Goal: Task Accomplishment & Management: Manage account settings

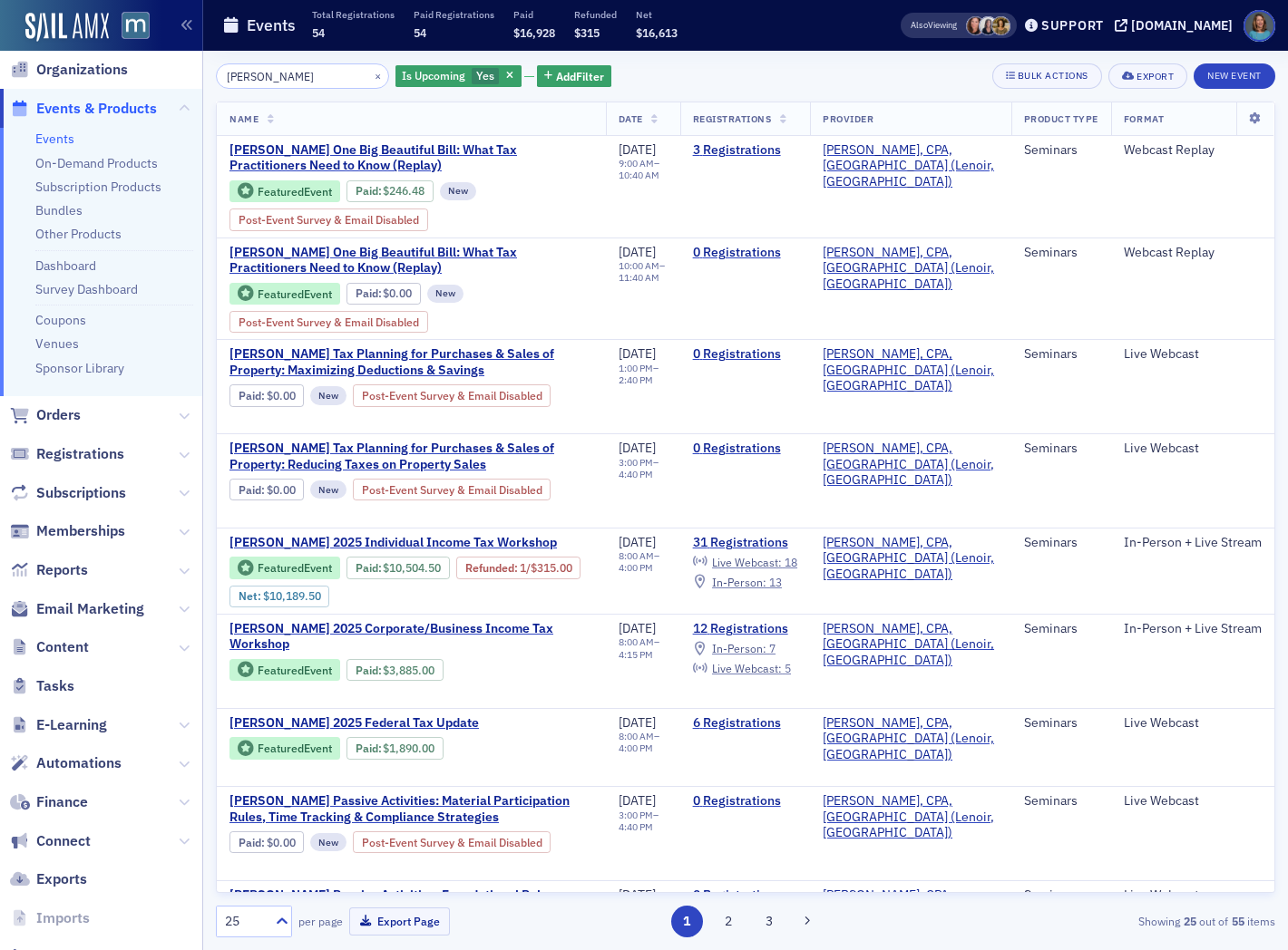
scroll to position [100, 0]
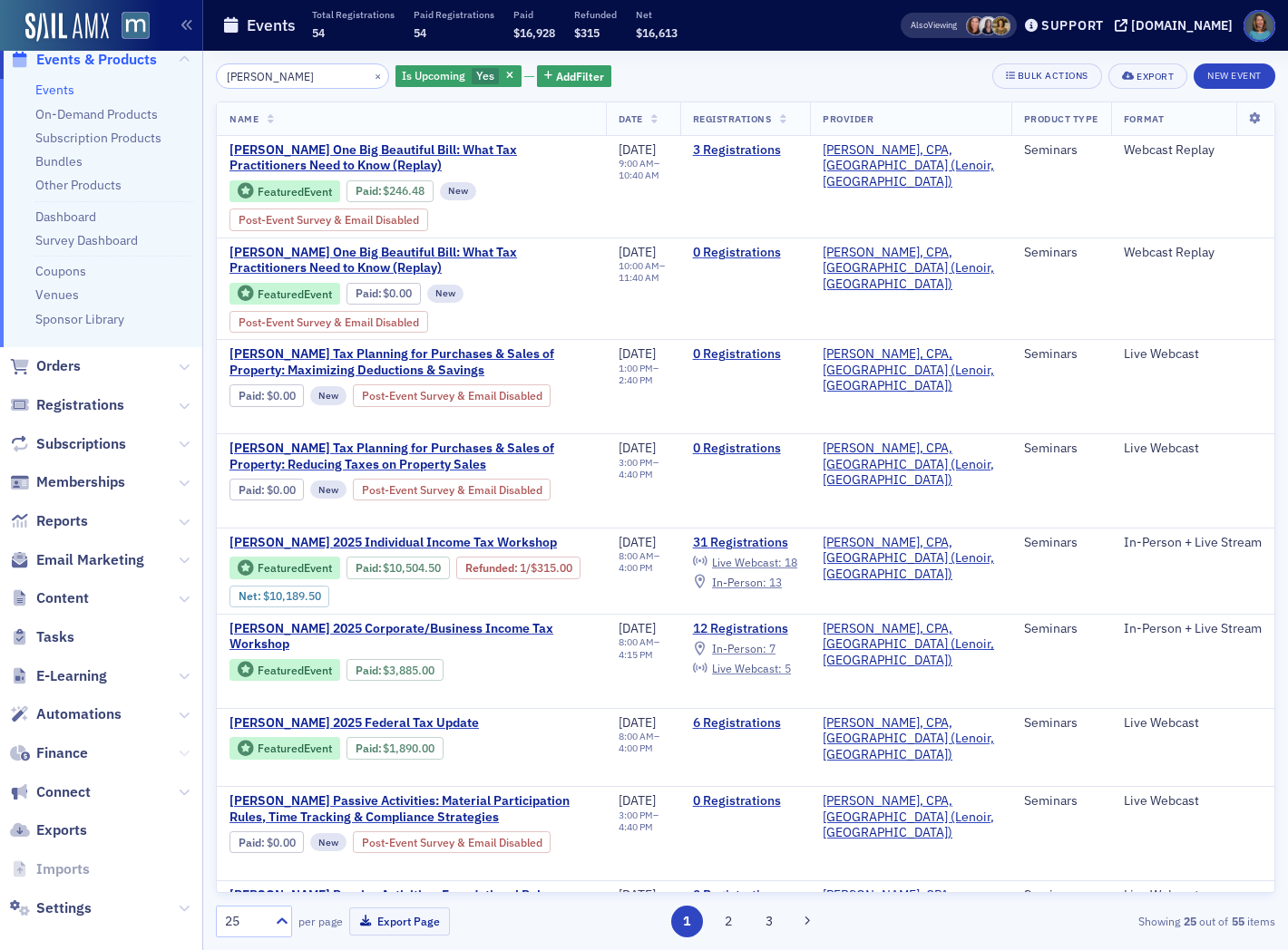
click at [178, 748] on icon at bounding box center [183, 753] width 11 height 11
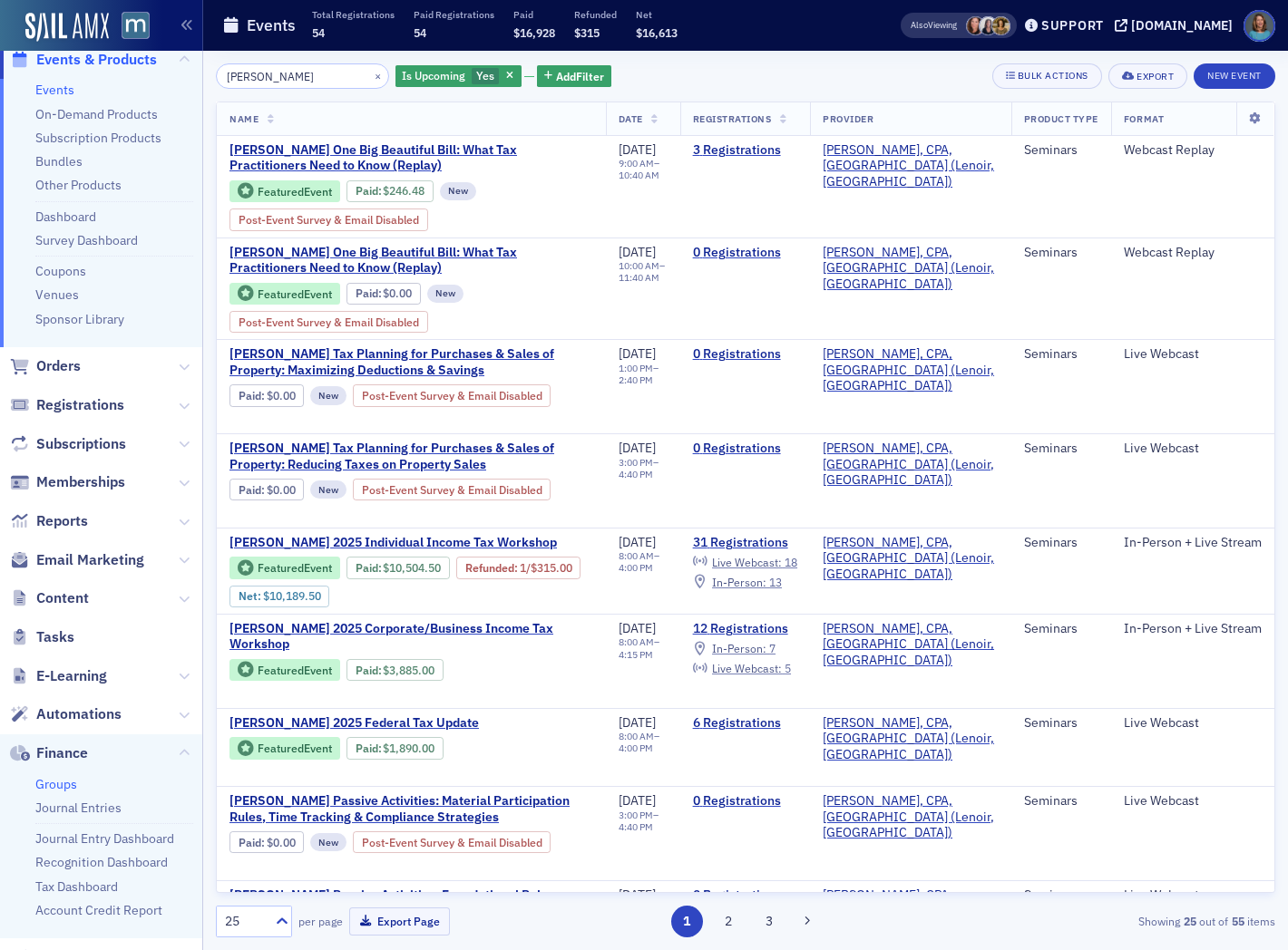
click at [68, 785] on link "Groups" at bounding box center [56, 784] width 41 height 16
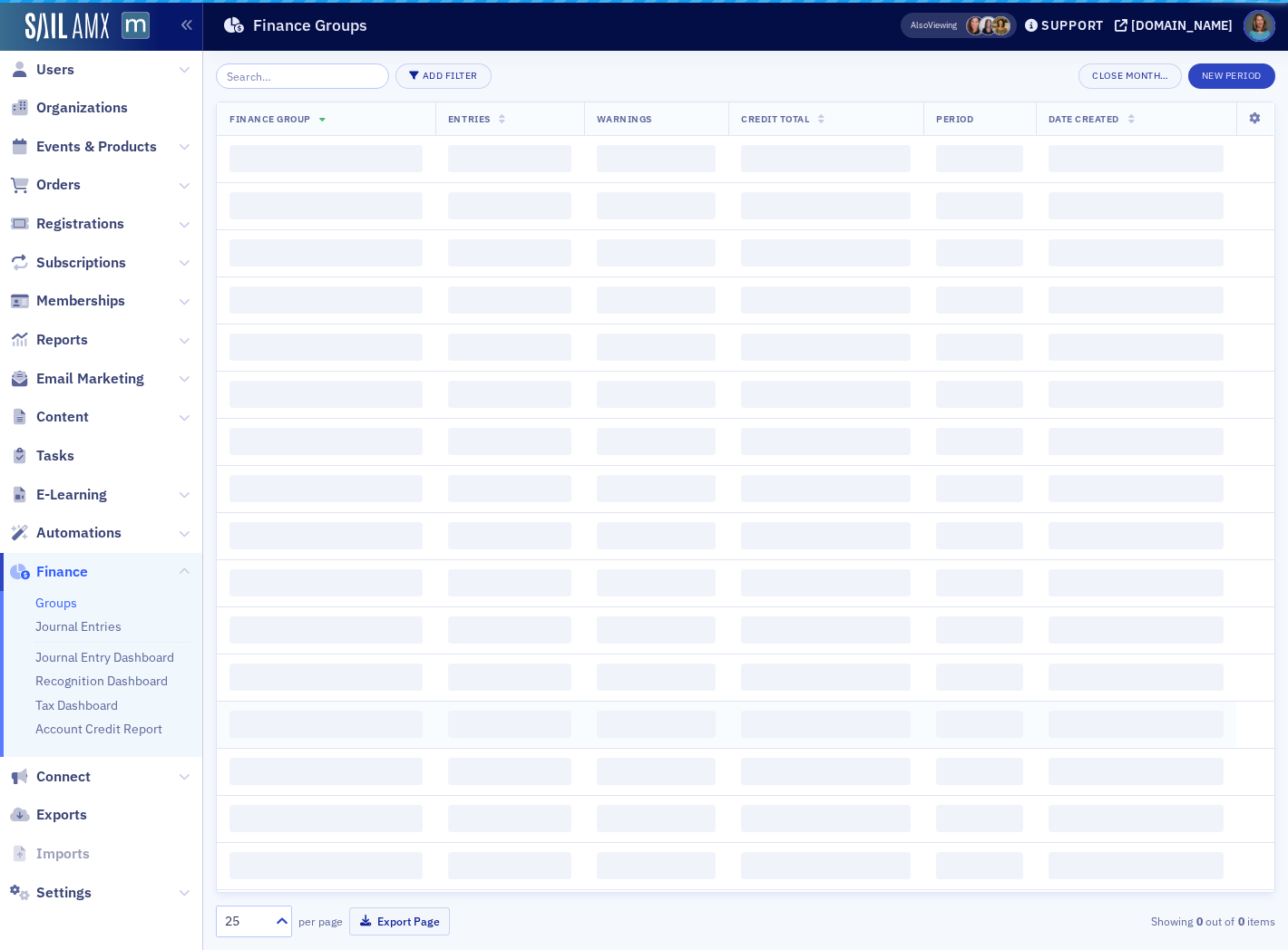
scroll to position [12, 0]
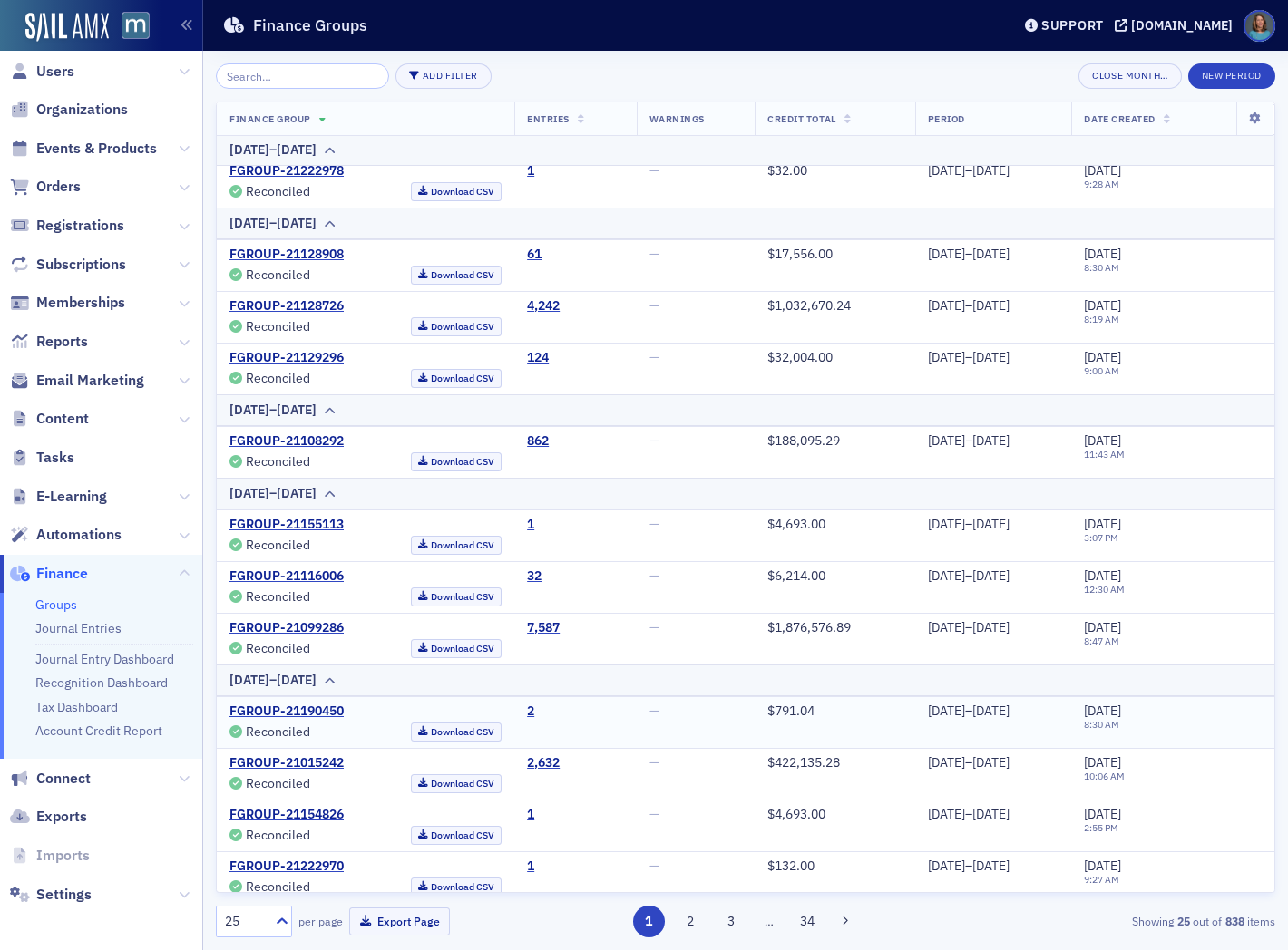
scroll to position [503, 0]
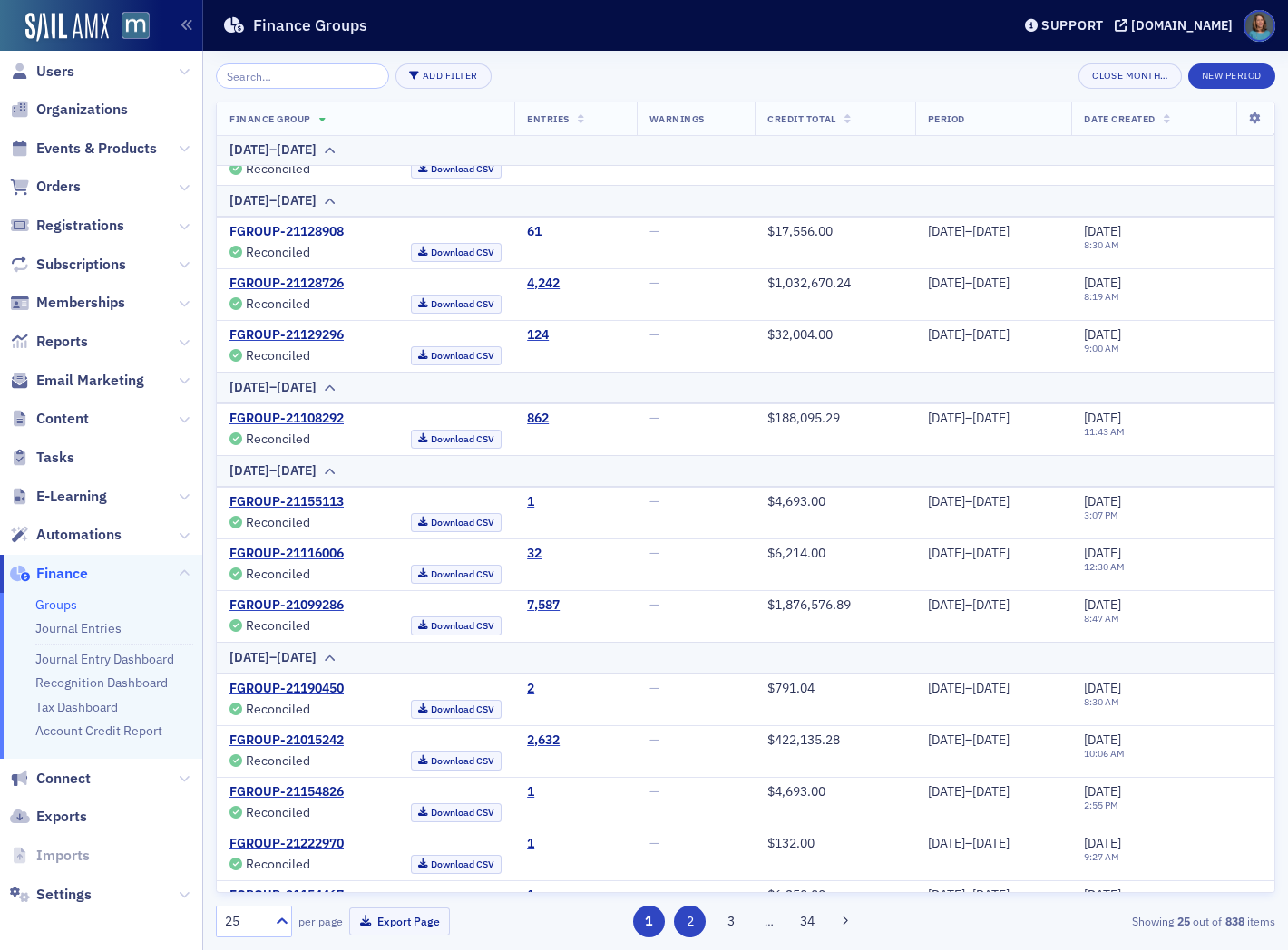
click at [699, 926] on button "2" at bounding box center [690, 921] width 32 height 32
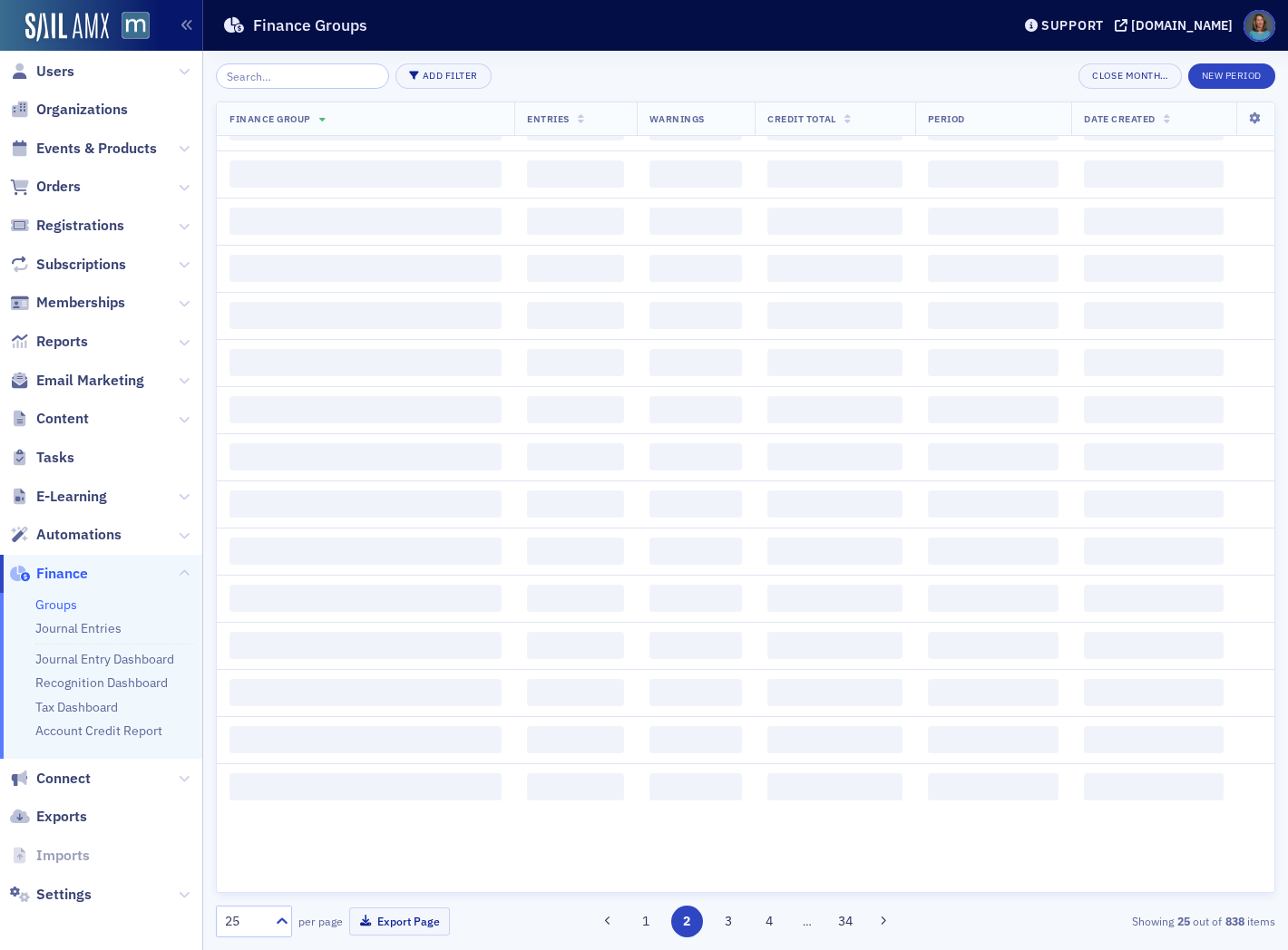
scroll to position [0, 0]
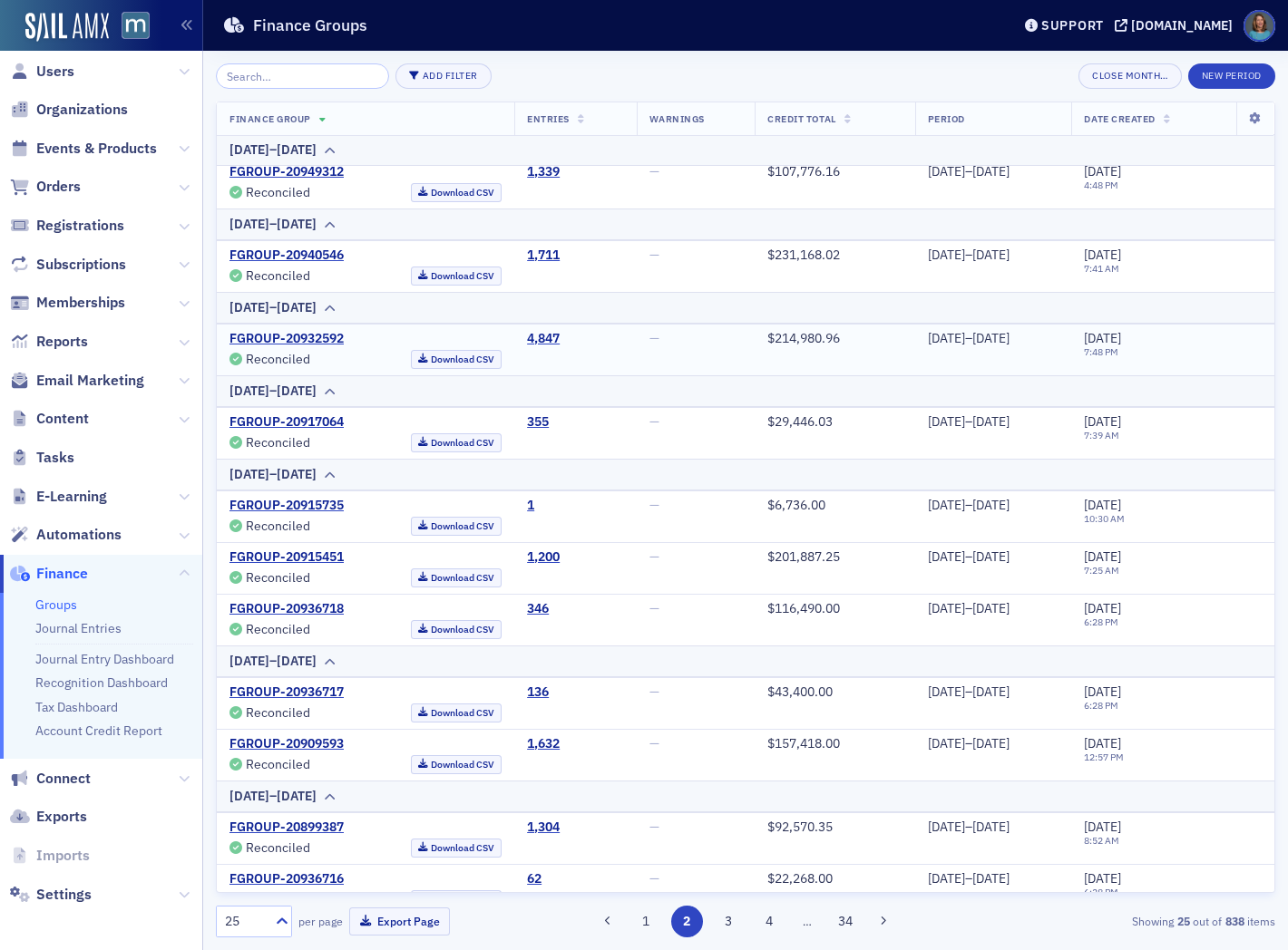
scroll to position [805, 0]
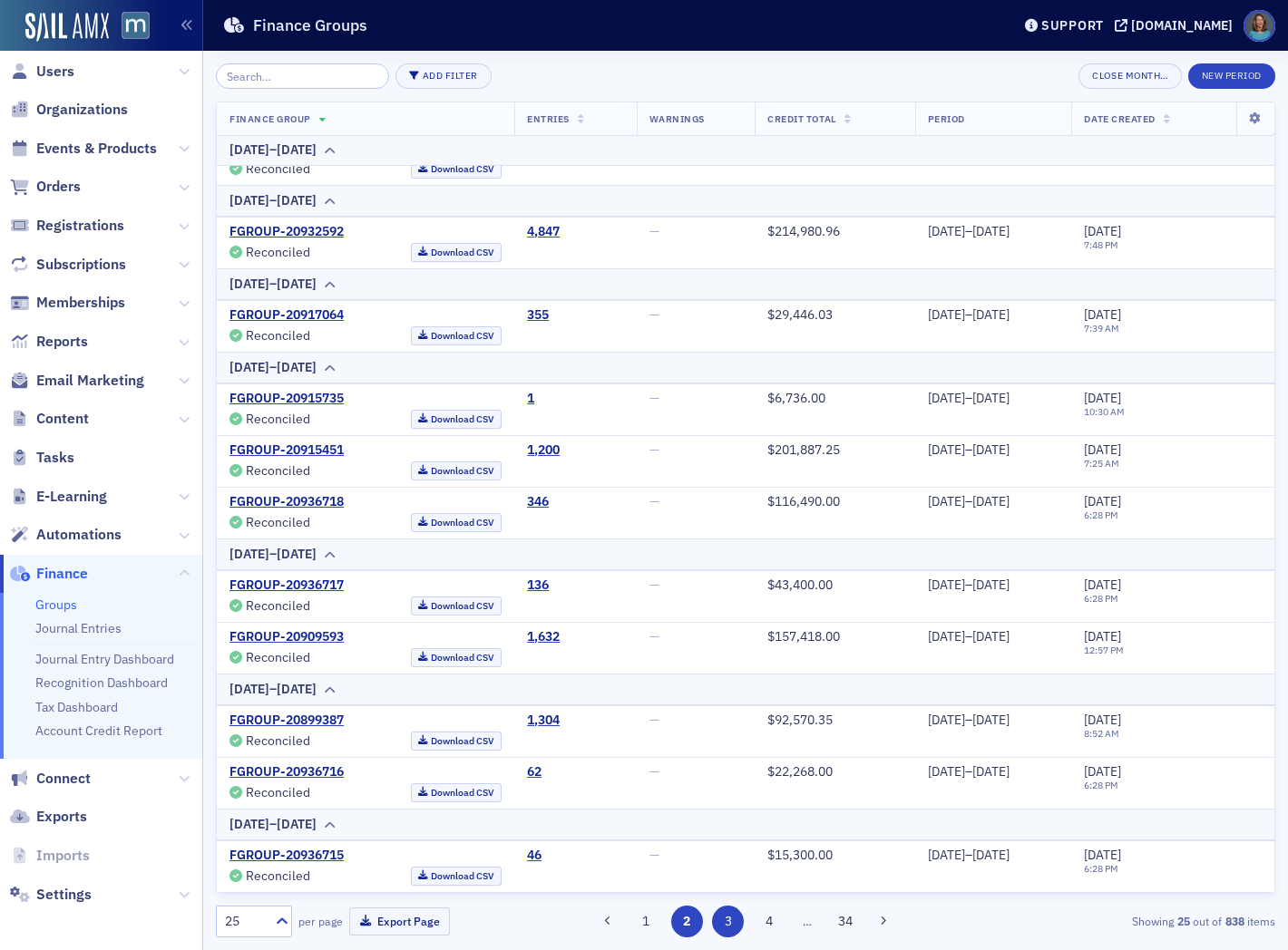
click at [715, 928] on button "3" at bounding box center [727, 921] width 32 height 32
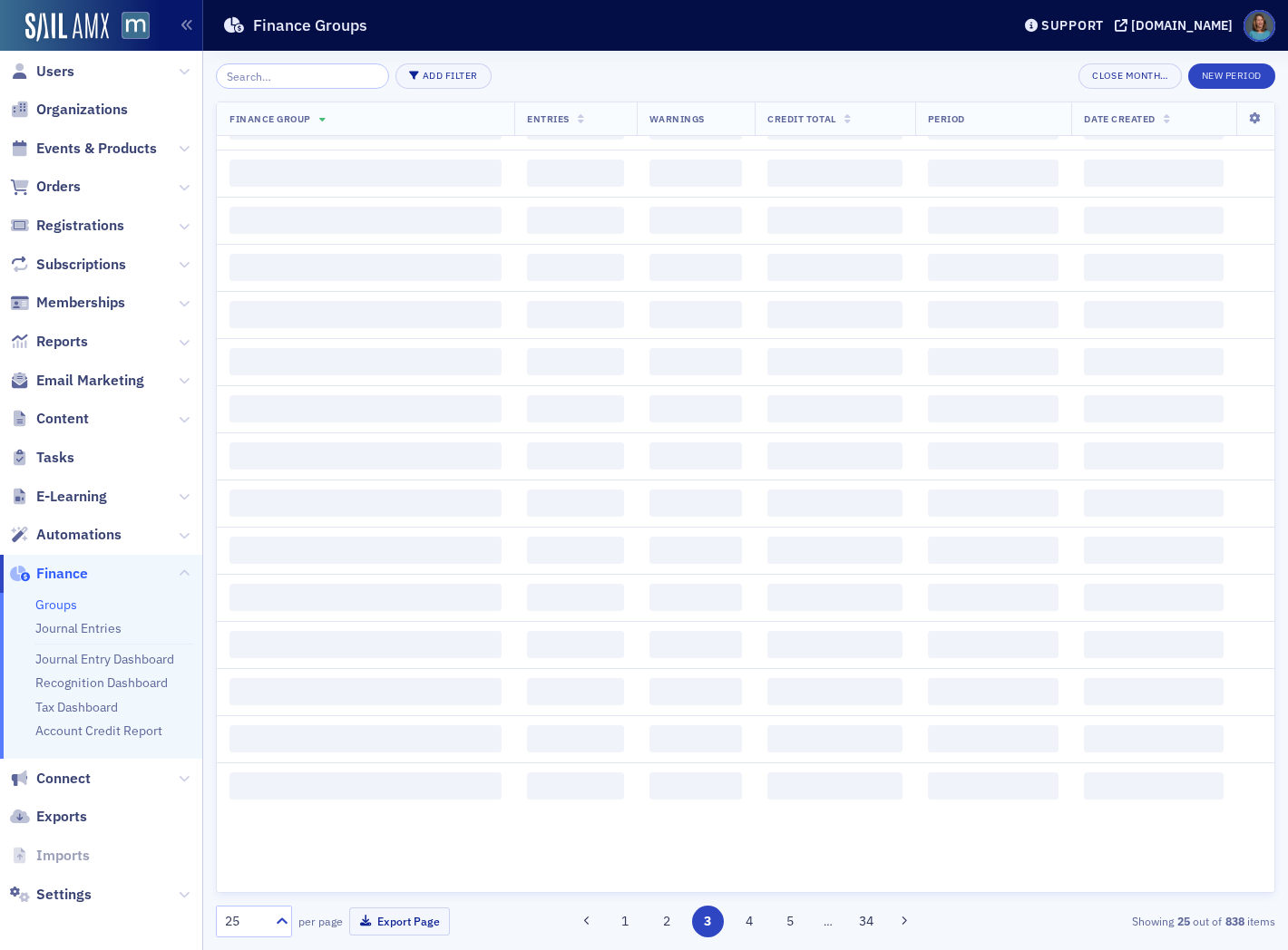
scroll to position [0, 0]
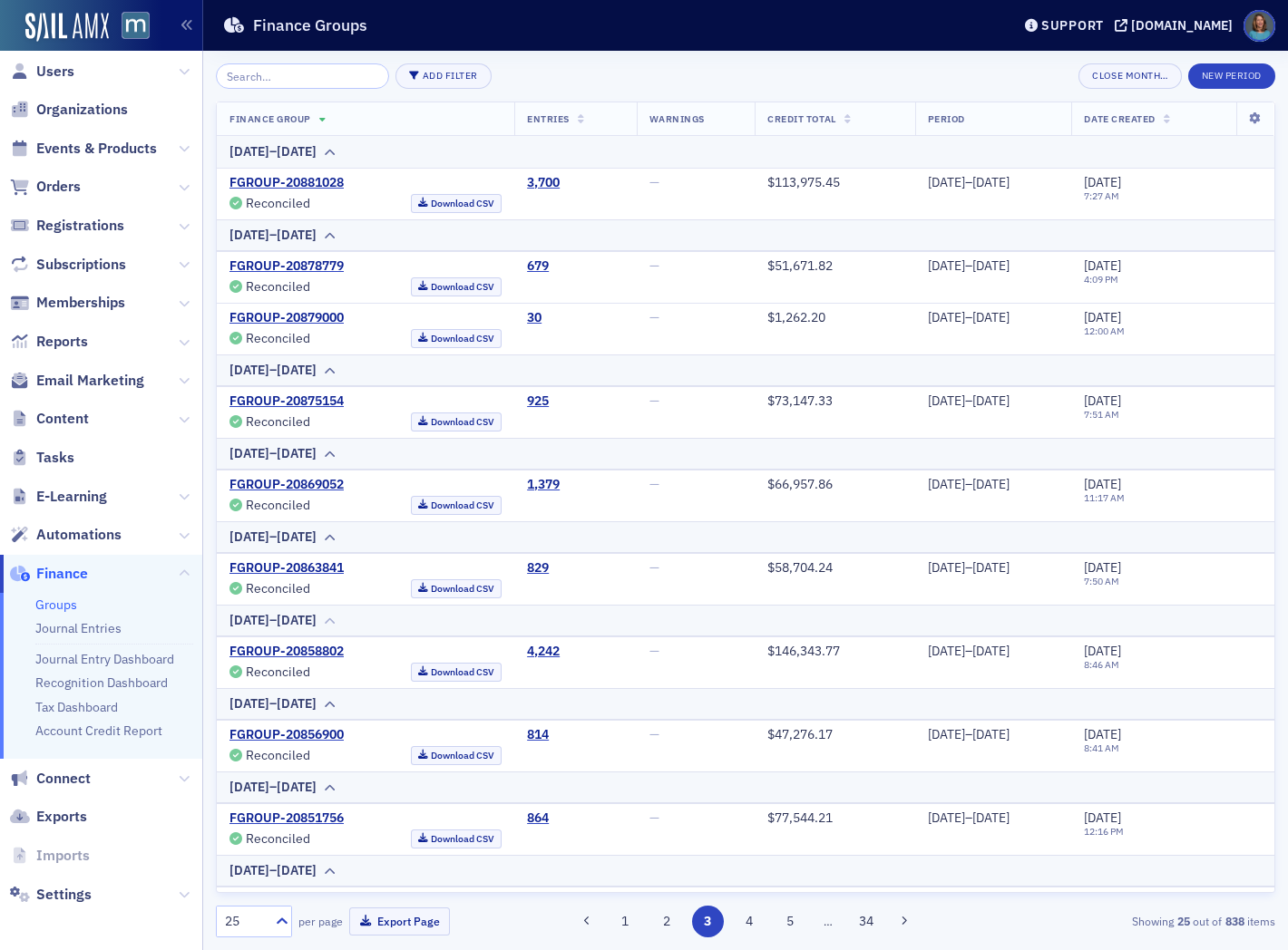
scroll to position [100, 0]
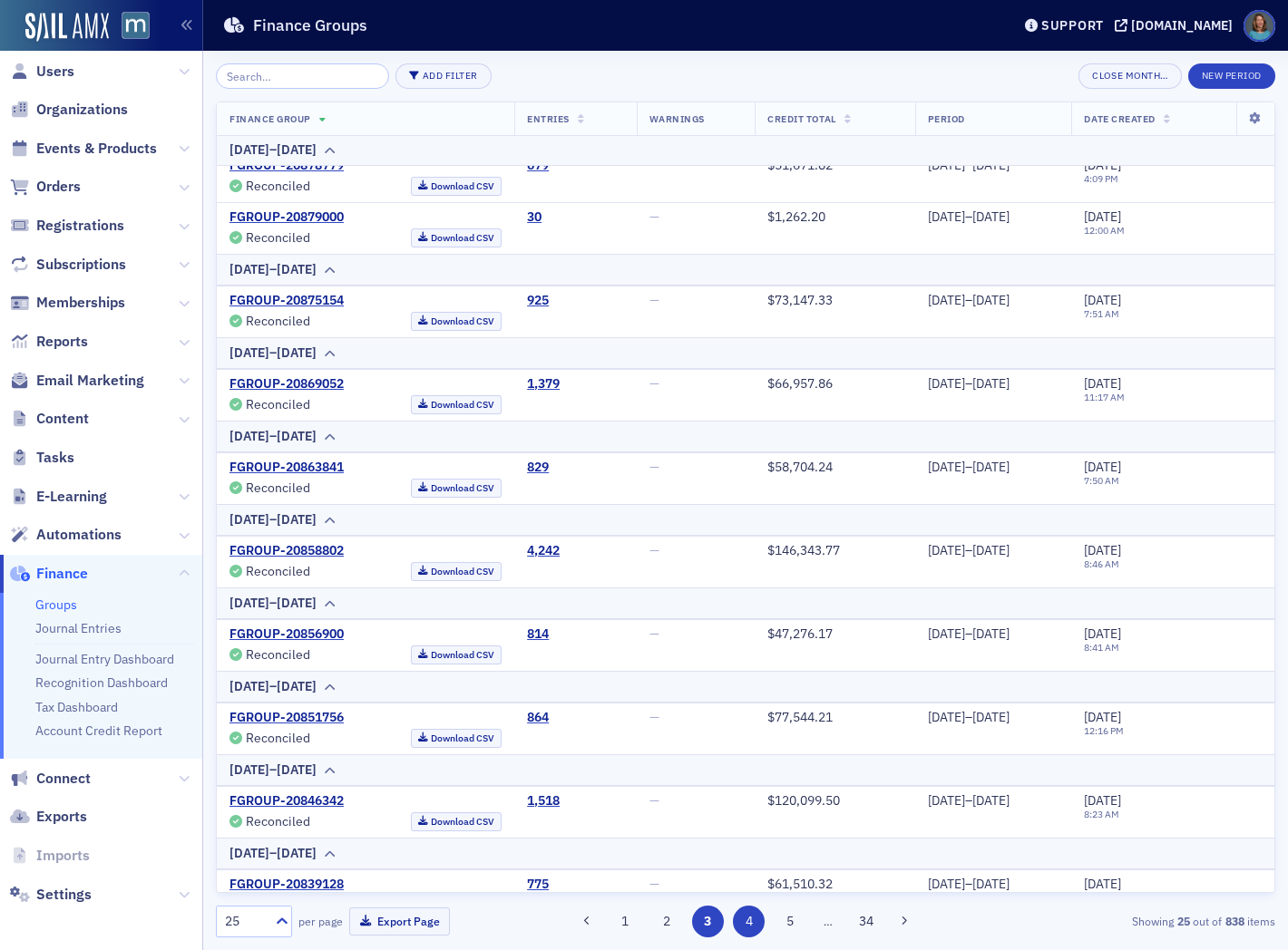
click at [750, 935] on button "4" at bounding box center [749, 921] width 32 height 32
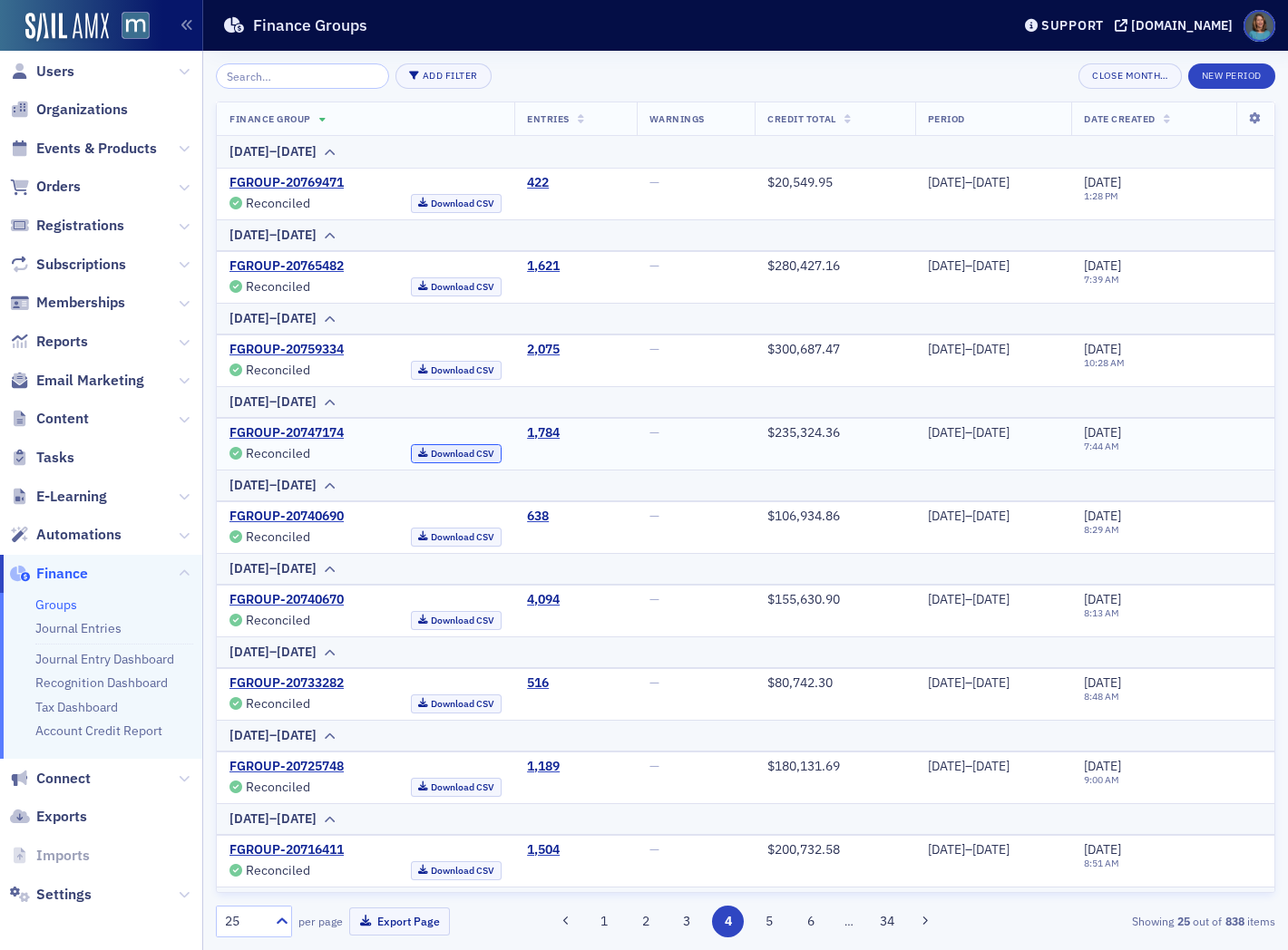
click at [411, 453] on link "Download CSV" at bounding box center [456, 454] width 92 height 19
click at [411, 454] on link "Download CSV" at bounding box center [456, 454] width 92 height 19
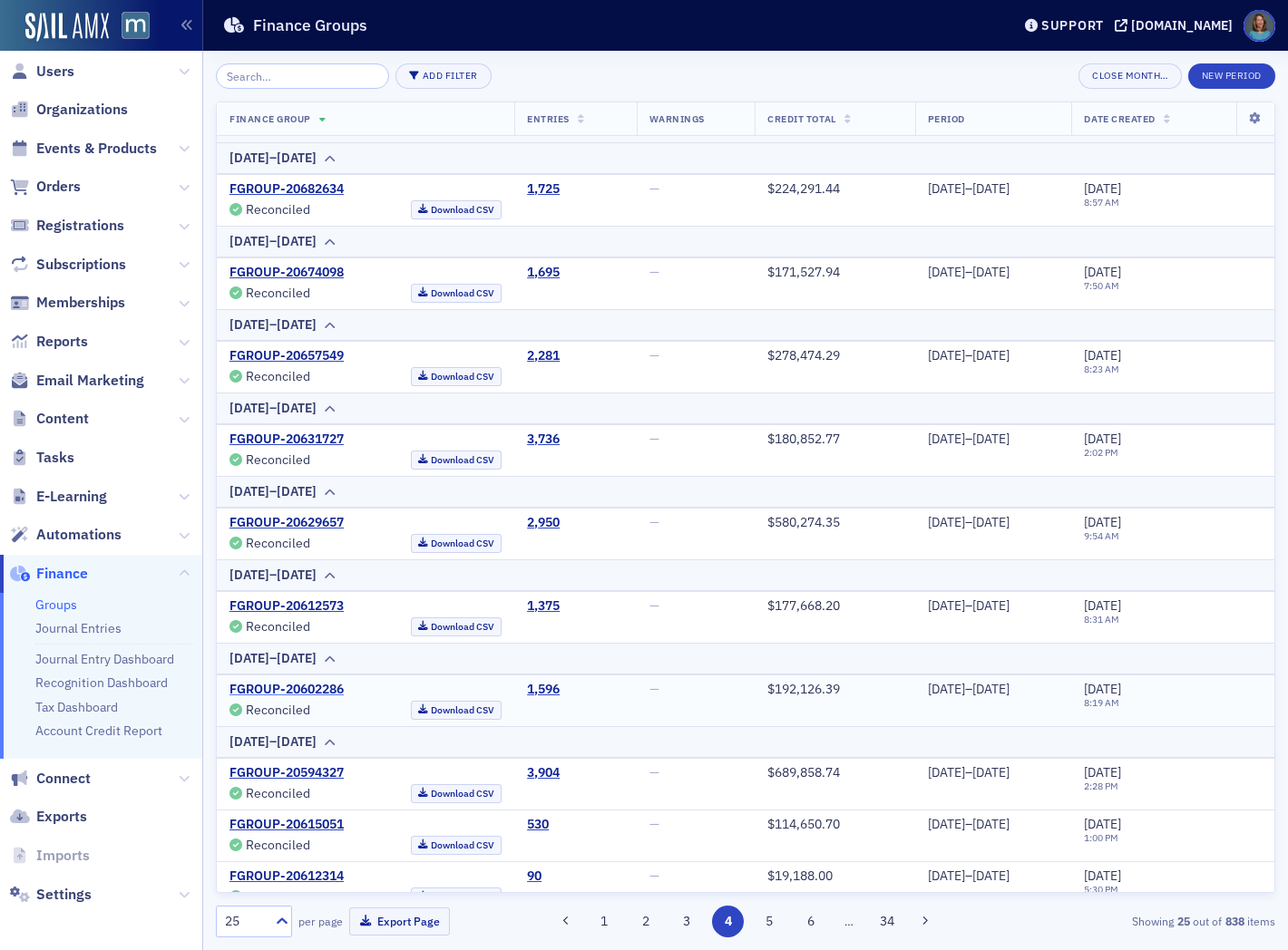
scroll to position [1203, 0]
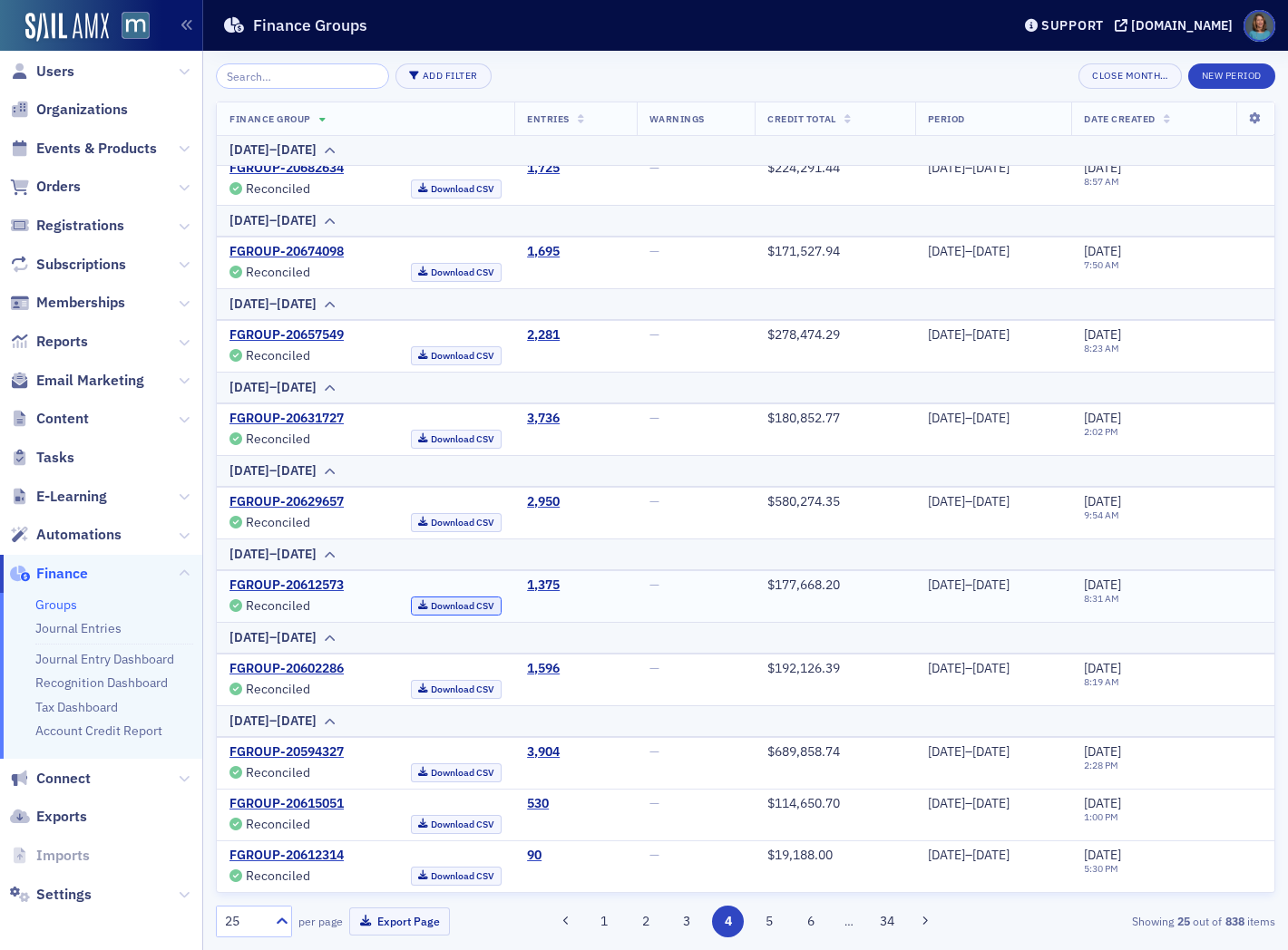
click at [438, 603] on link "Download CSV" at bounding box center [456, 607] width 92 height 19
click at [69, 189] on span "Orders" at bounding box center [59, 186] width 44 height 20
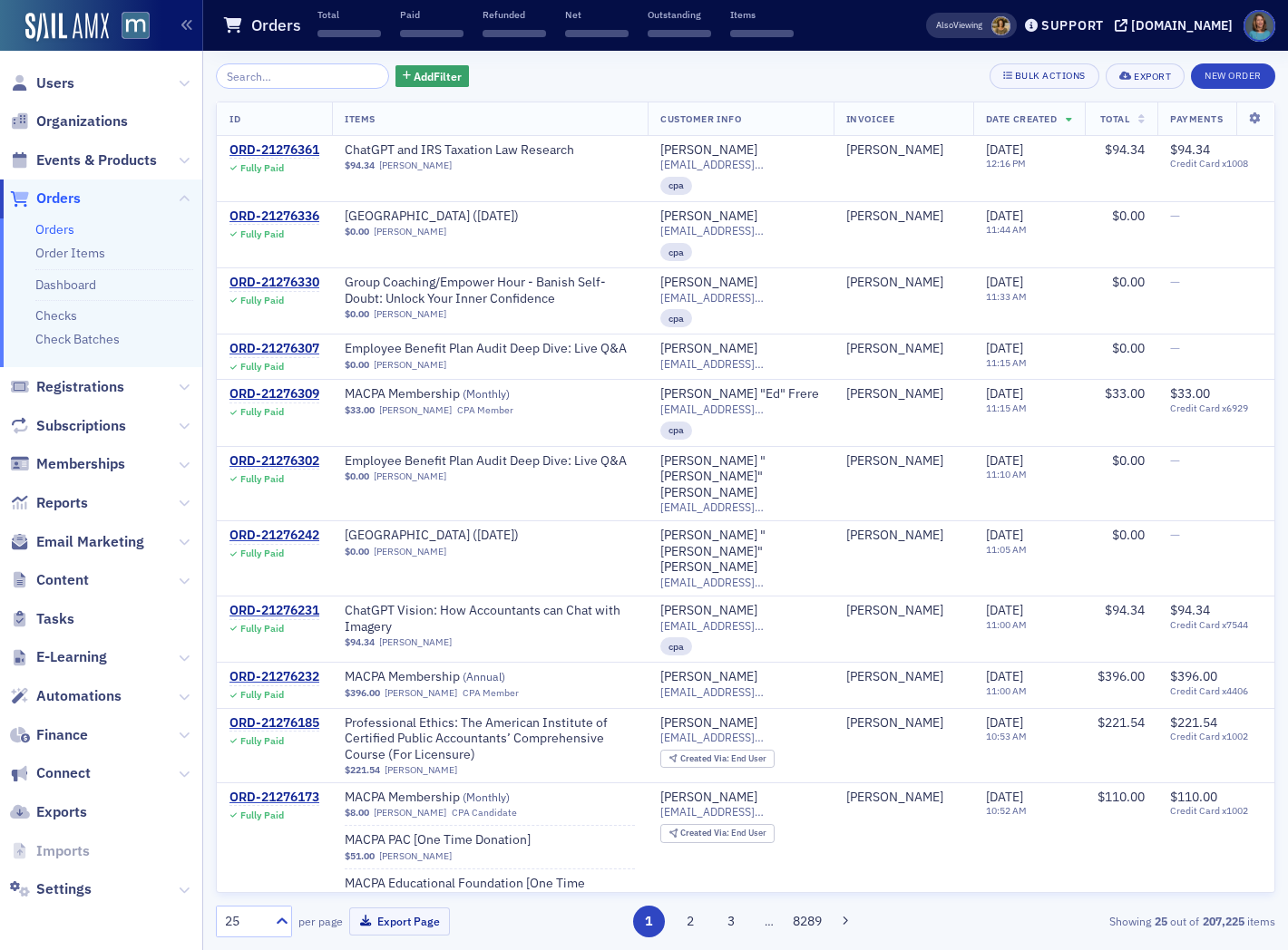
click at [288, 77] on input "search" at bounding box center [303, 76] width 174 height 25
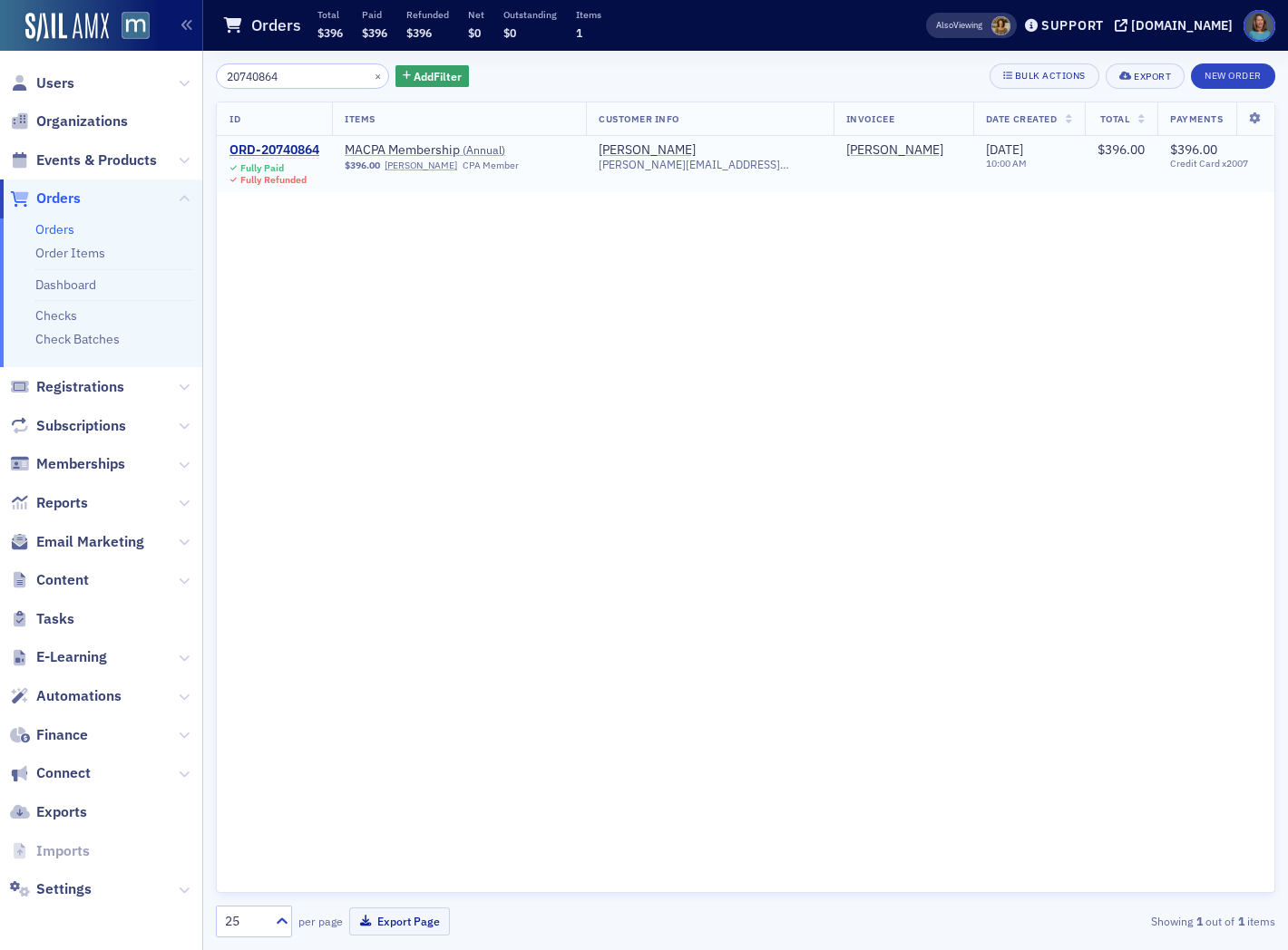
type input "20740864"
click at [285, 145] on div "ORD-20740864" at bounding box center [274, 150] width 90 height 16
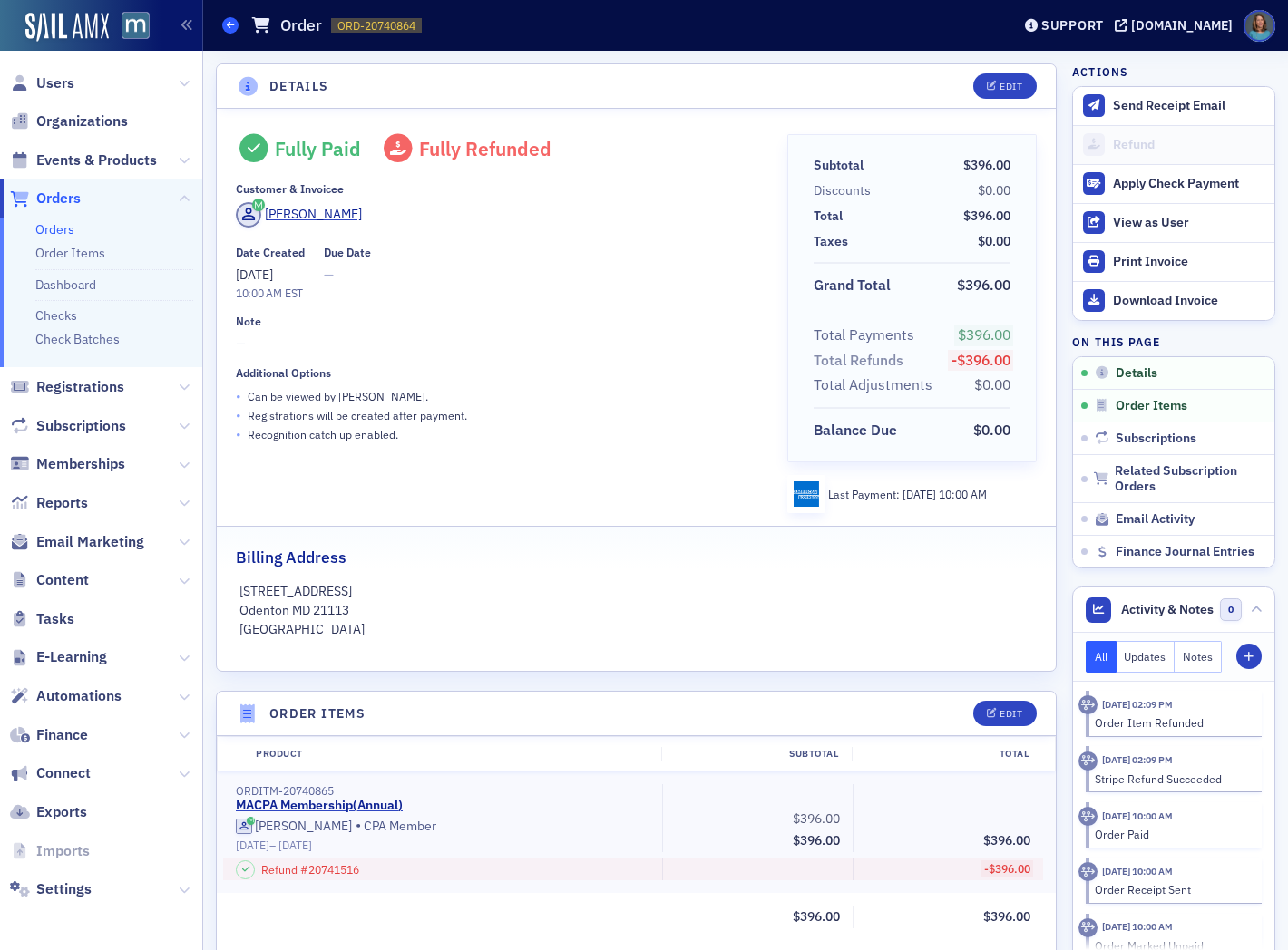
click at [225, 22] on span at bounding box center [230, 25] width 16 height 16
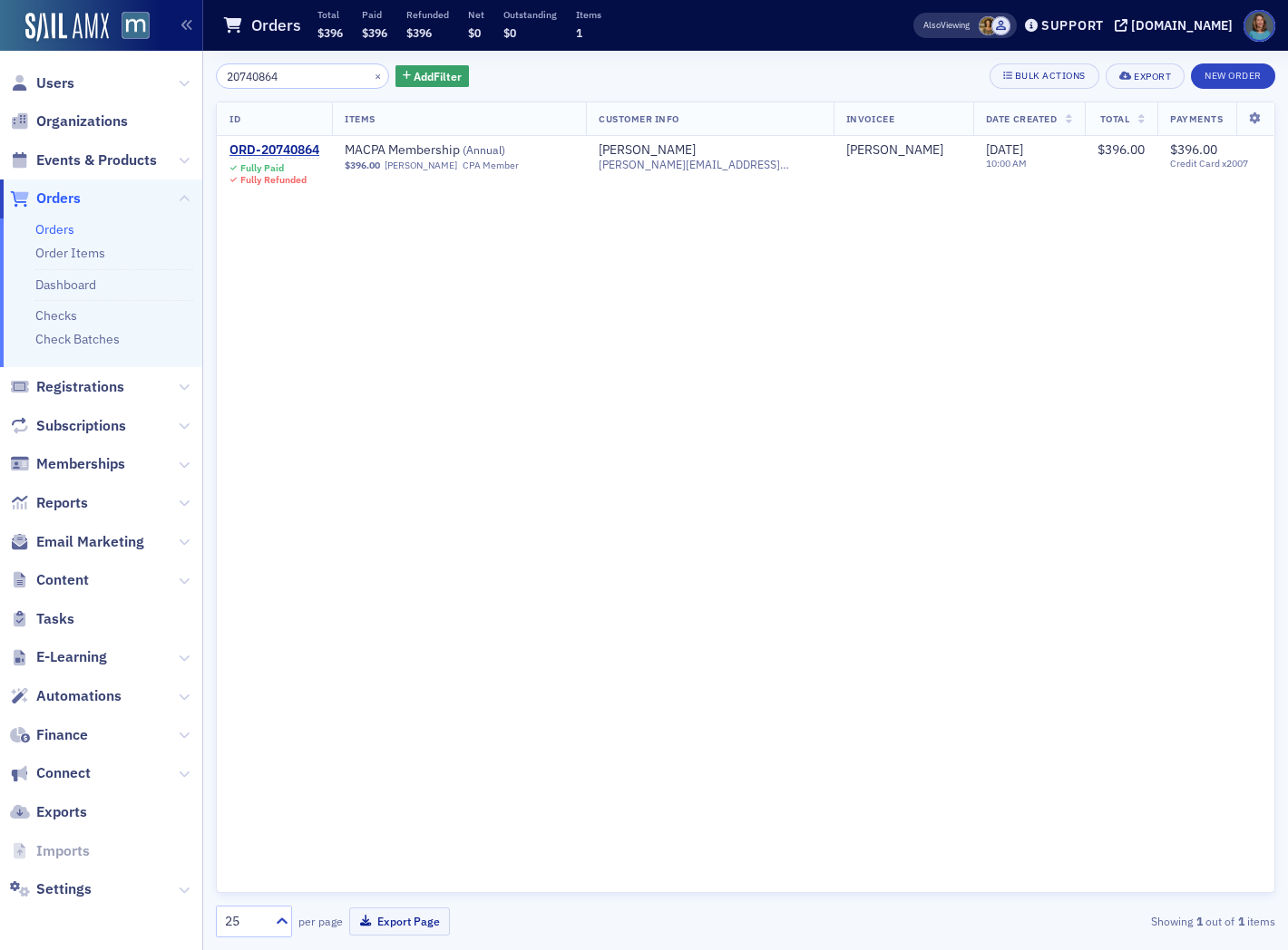
drag, startPoint x: 319, startPoint y: 77, endPoint x: 175, endPoint y: 64, distance: 144.6
click at [175, 64] on div "Users Organizations Events & Products Orders Orders Order Items Dashboard Check…" at bounding box center [644, 475] width 1288 height 950
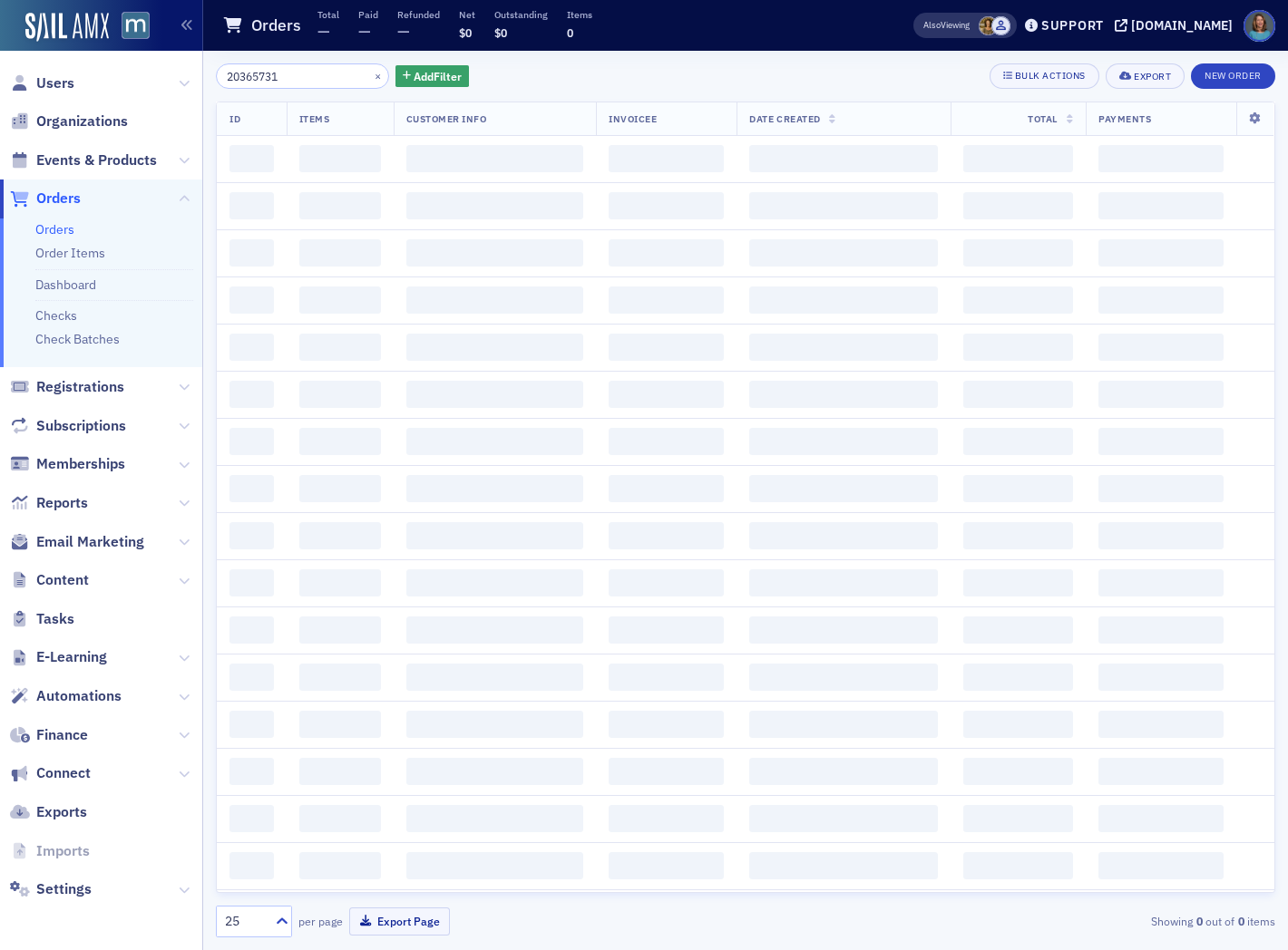
type input "20365731"
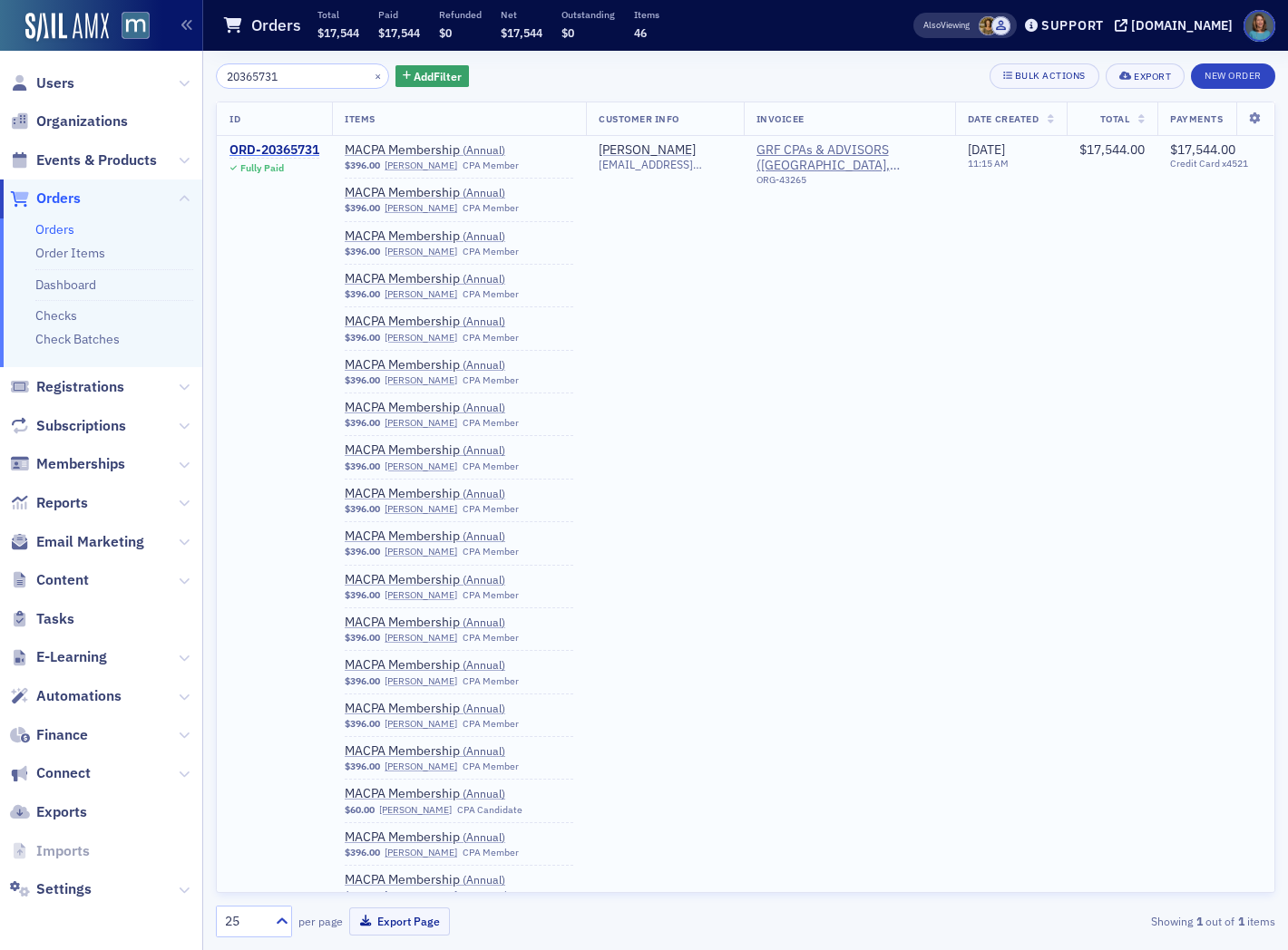
click at [315, 149] on div "ORD-20365731" at bounding box center [274, 150] width 90 height 16
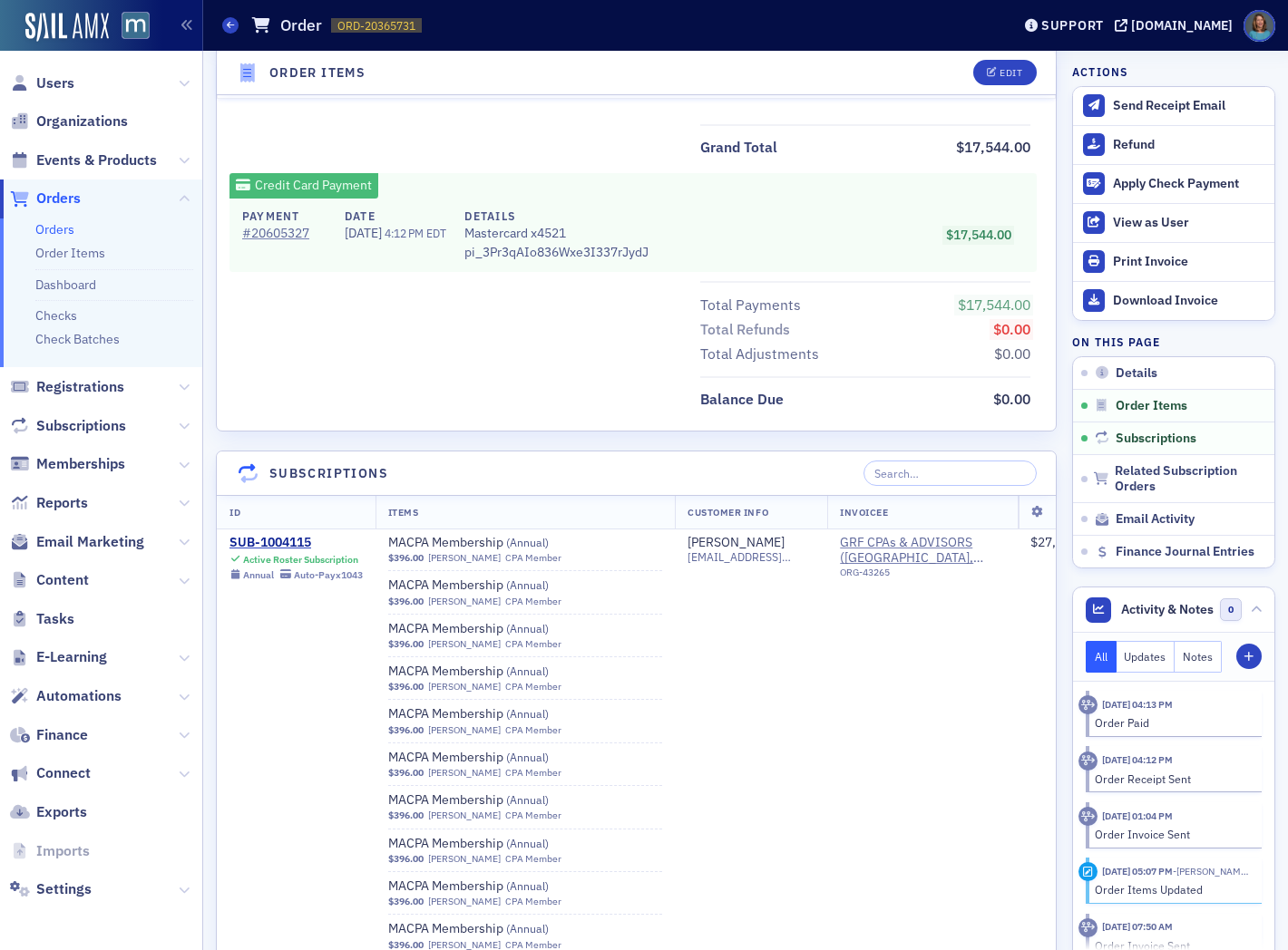
scroll to position [4534, 0]
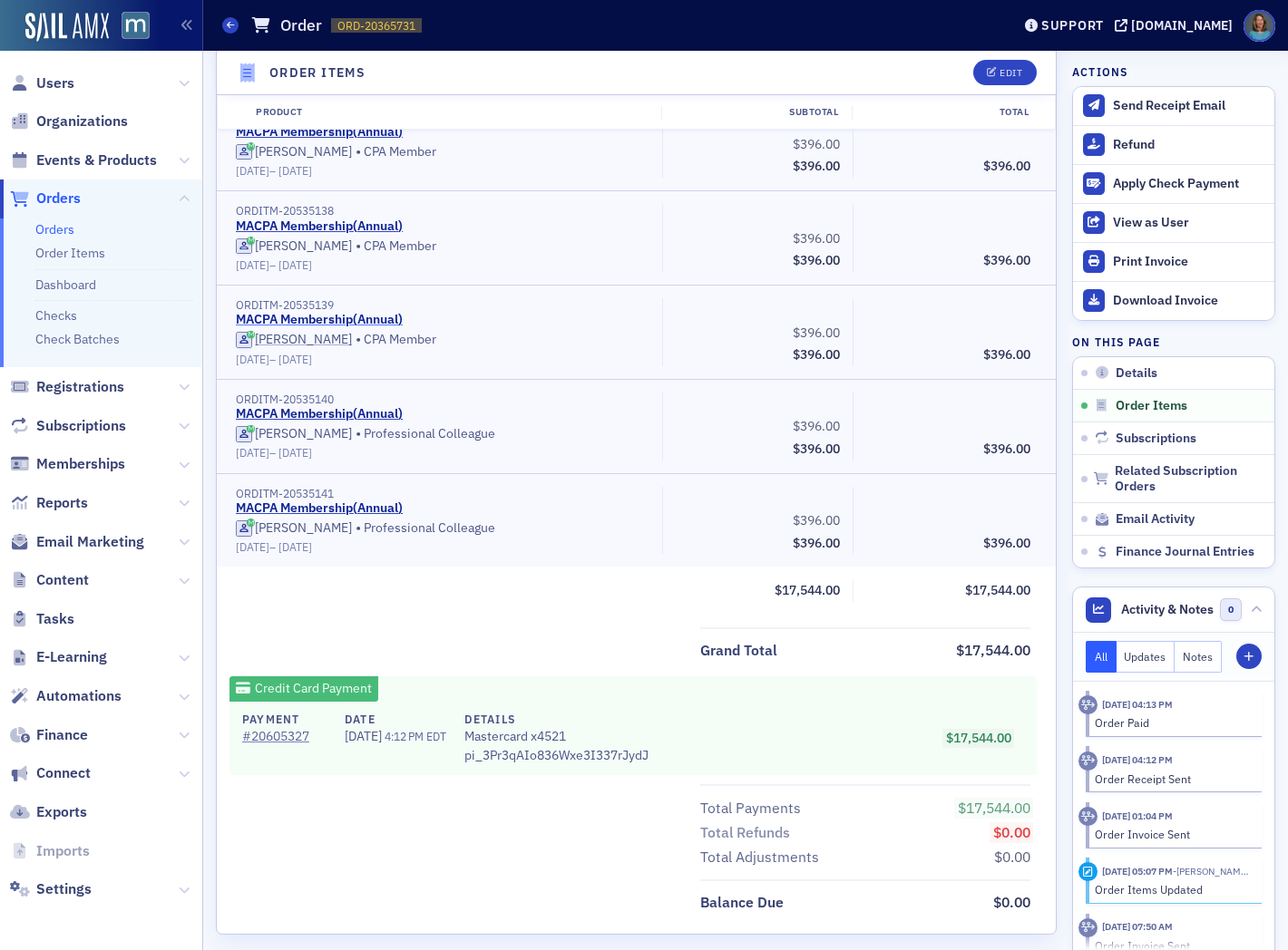
click at [332, 315] on link "MACPA Membership ( Annual )" at bounding box center [318, 319] width 167 height 16
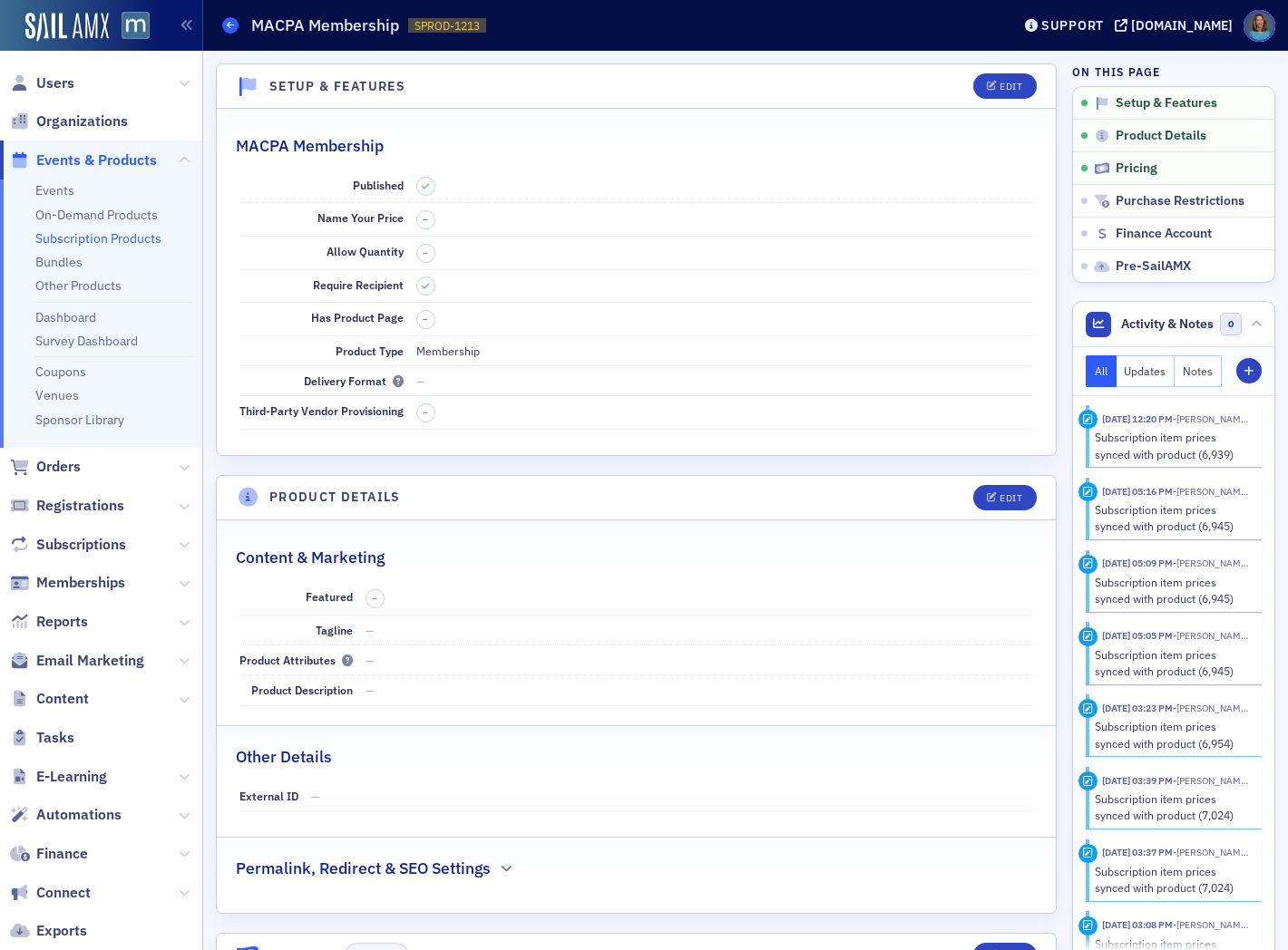
click at [223, 25] on span at bounding box center [230, 25] width 16 height 16
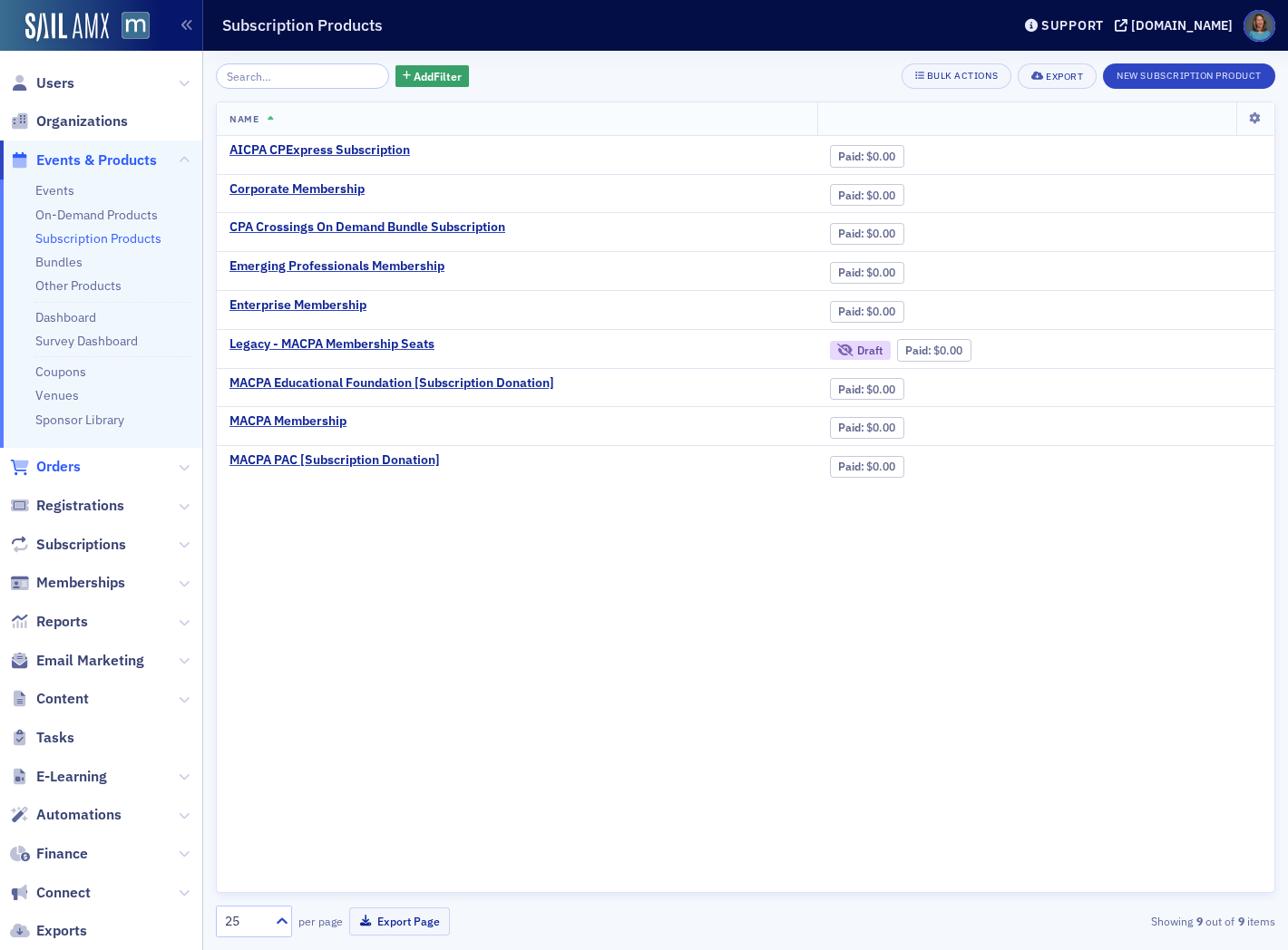
click at [69, 470] on span "Orders" at bounding box center [59, 467] width 44 height 20
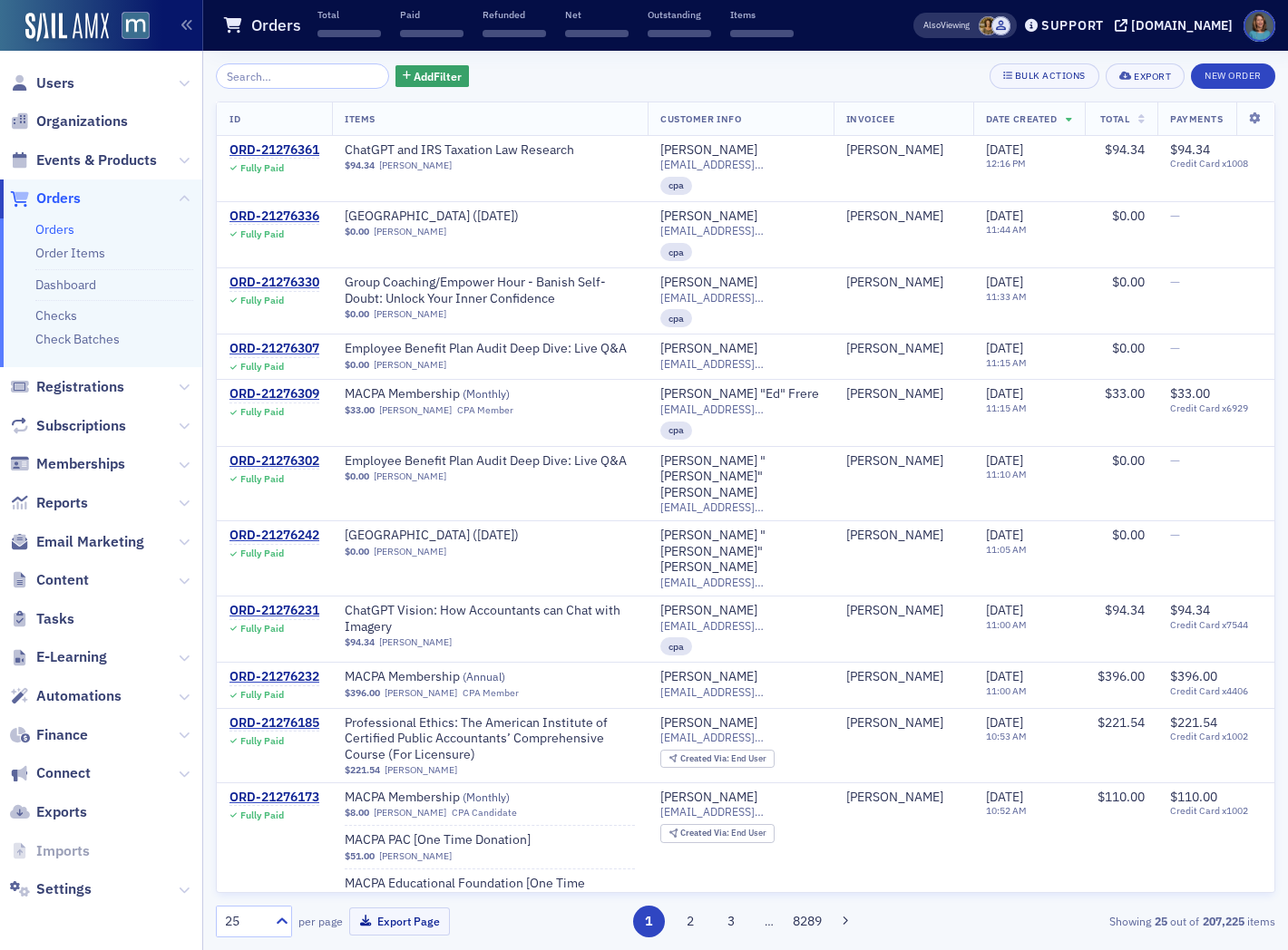
click at [311, 70] on input "search" at bounding box center [303, 76] width 174 height 25
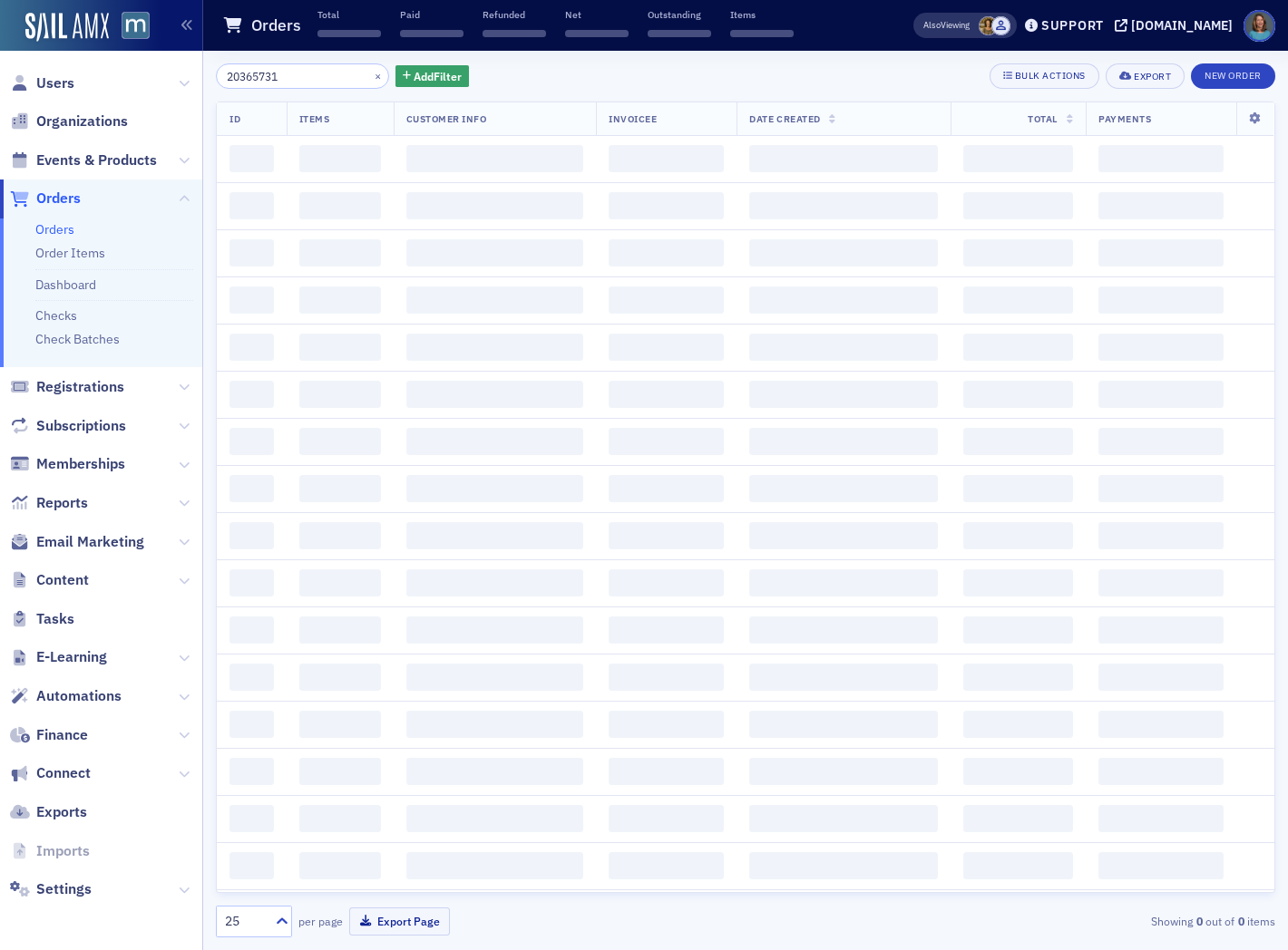
type input "20365731"
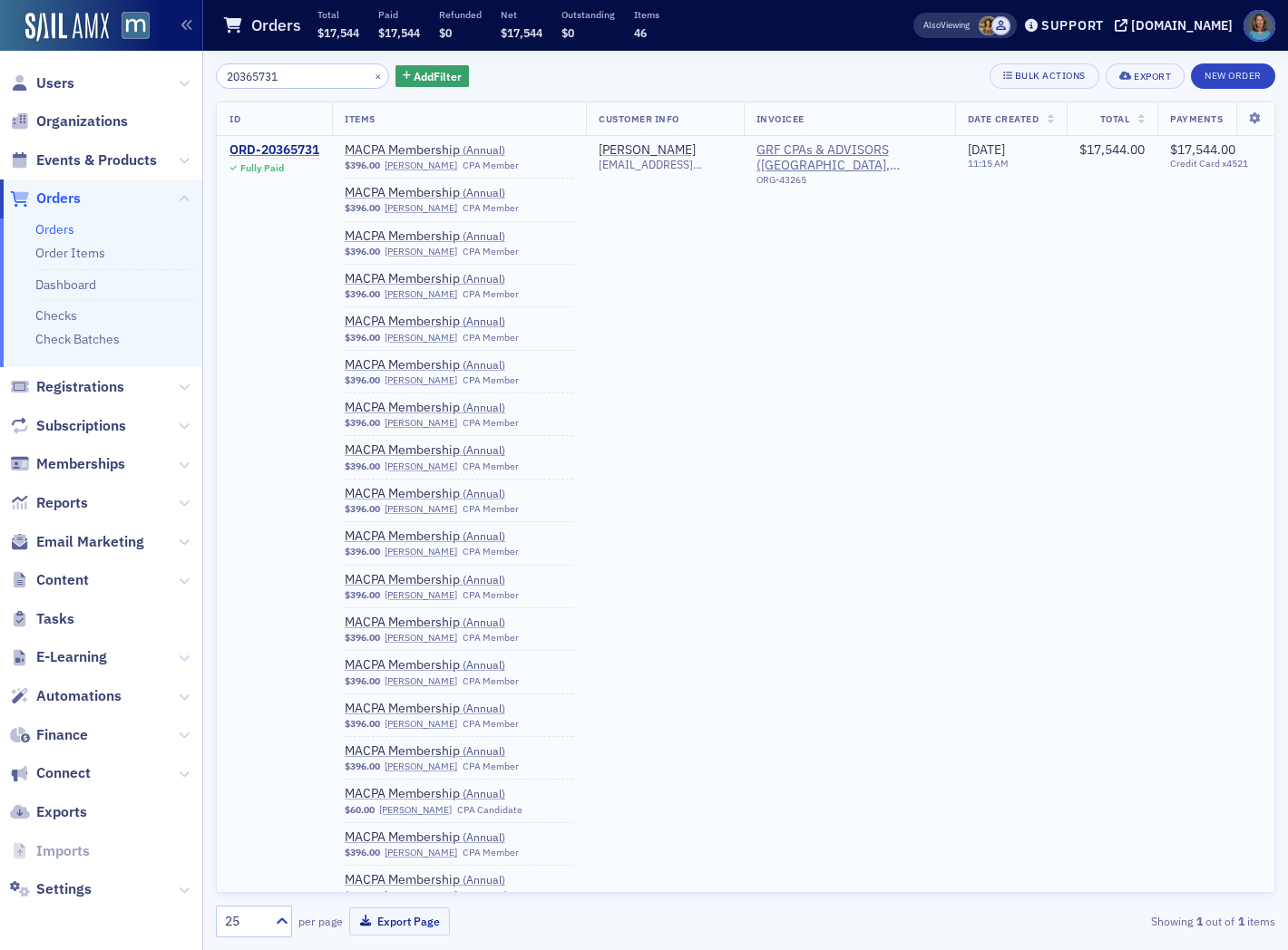
click at [291, 147] on div "ORD-20365731" at bounding box center [274, 150] width 90 height 16
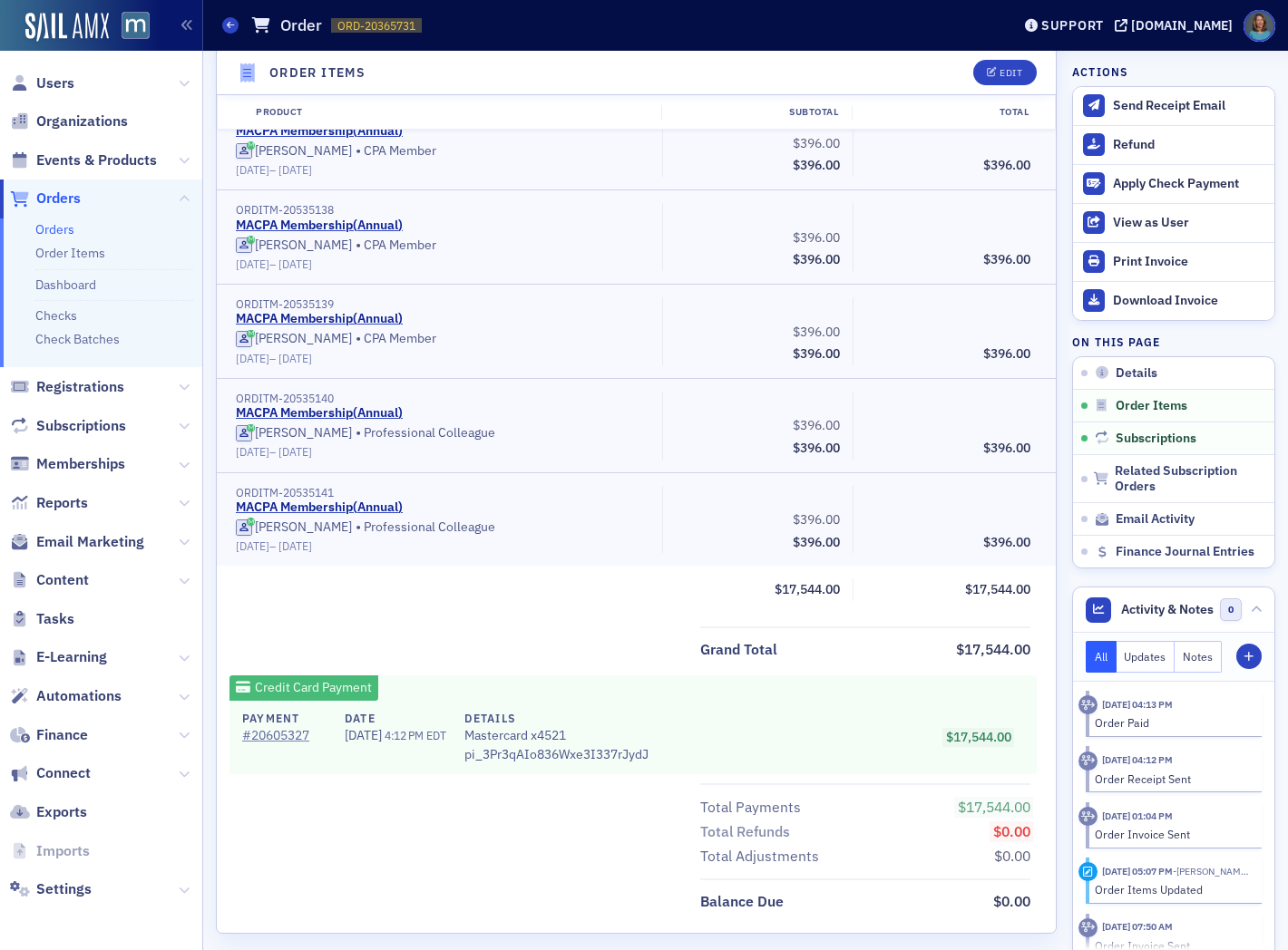
scroll to position [4534, 0]
click at [610, 334] on div "[PERSON_NAME] • CPA Member [DATE] – [DATE]" at bounding box center [442, 348] width 414 height 36
click at [1165, 267] on div "Print Invoice" at bounding box center [1190, 261] width 152 height 16
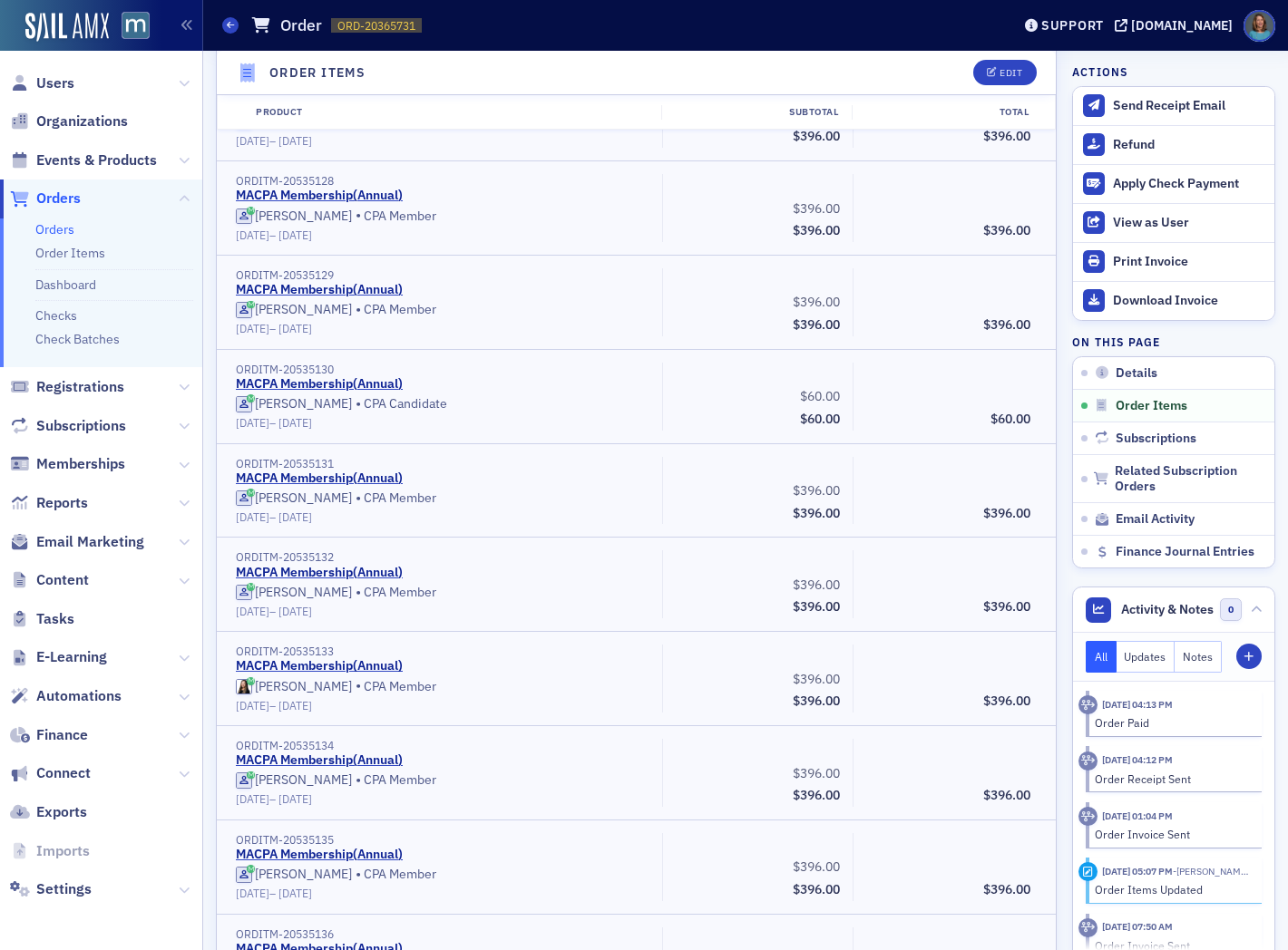
scroll to position [3576, 0]
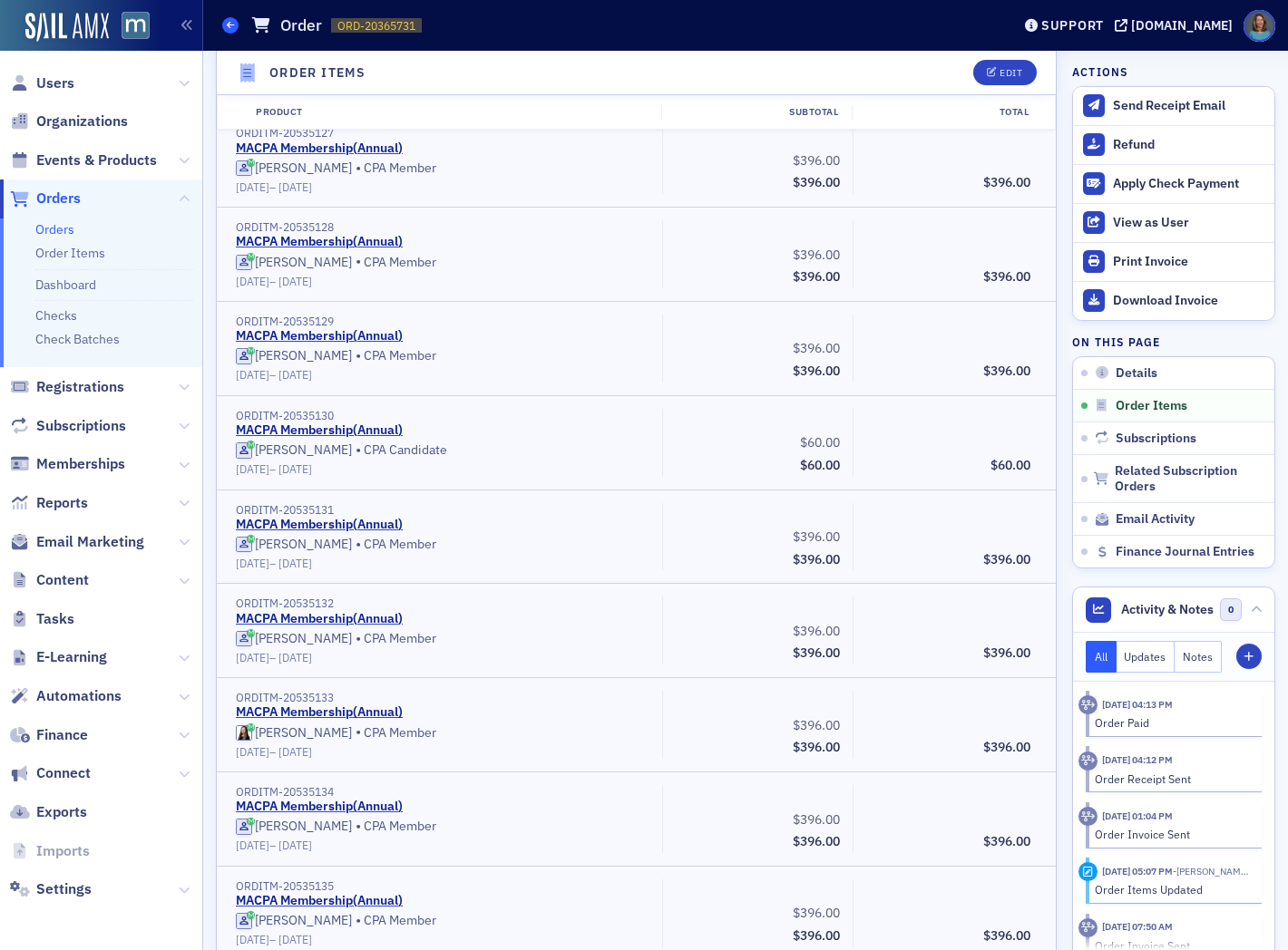
click at [235, 28] on span at bounding box center [230, 25] width 16 height 16
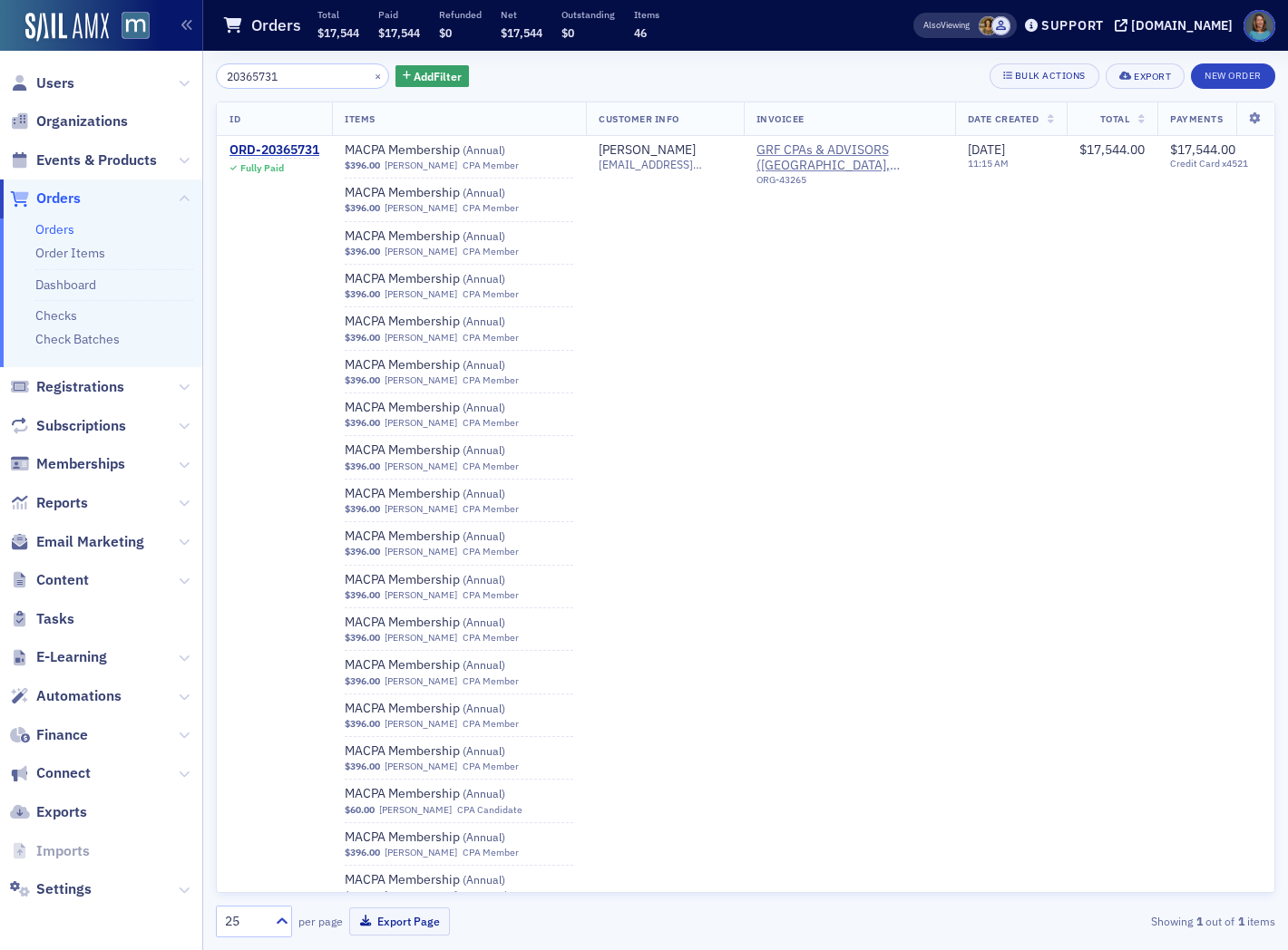
drag, startPoint x: 328, startPoint y: 78, endPoint x: 191, endPoint y: 66, distance: 137.5
click at [191, 66] on div "Users Organizations Events & Products Orders Orders Order Items Dashboard Check…" at bounding box center [644, 475] width 1288 height 950
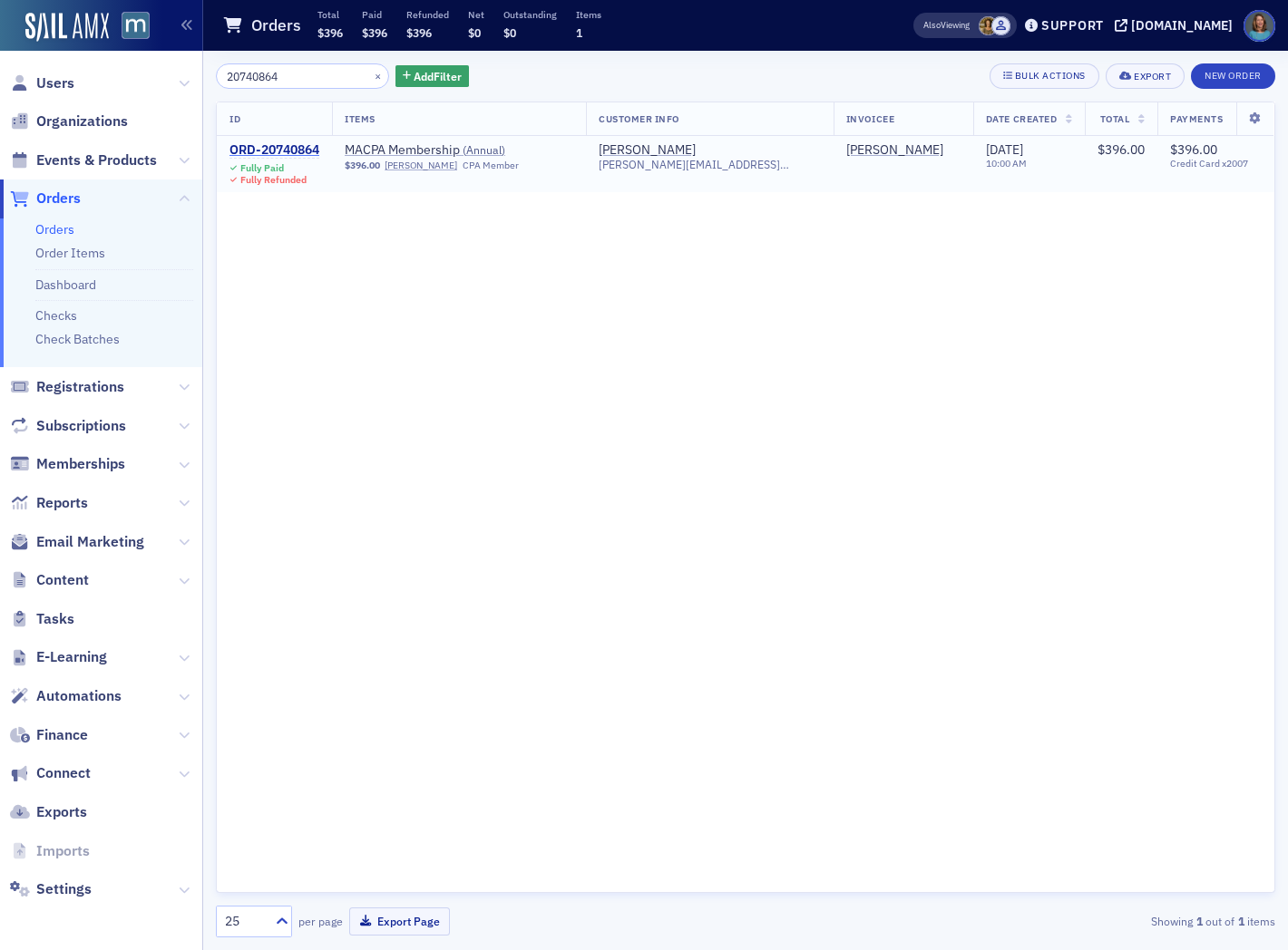
type input "20740864"
click at [311, 149] on div "ORD-20740864" at bounding box center [274, 150] width 90 height 16
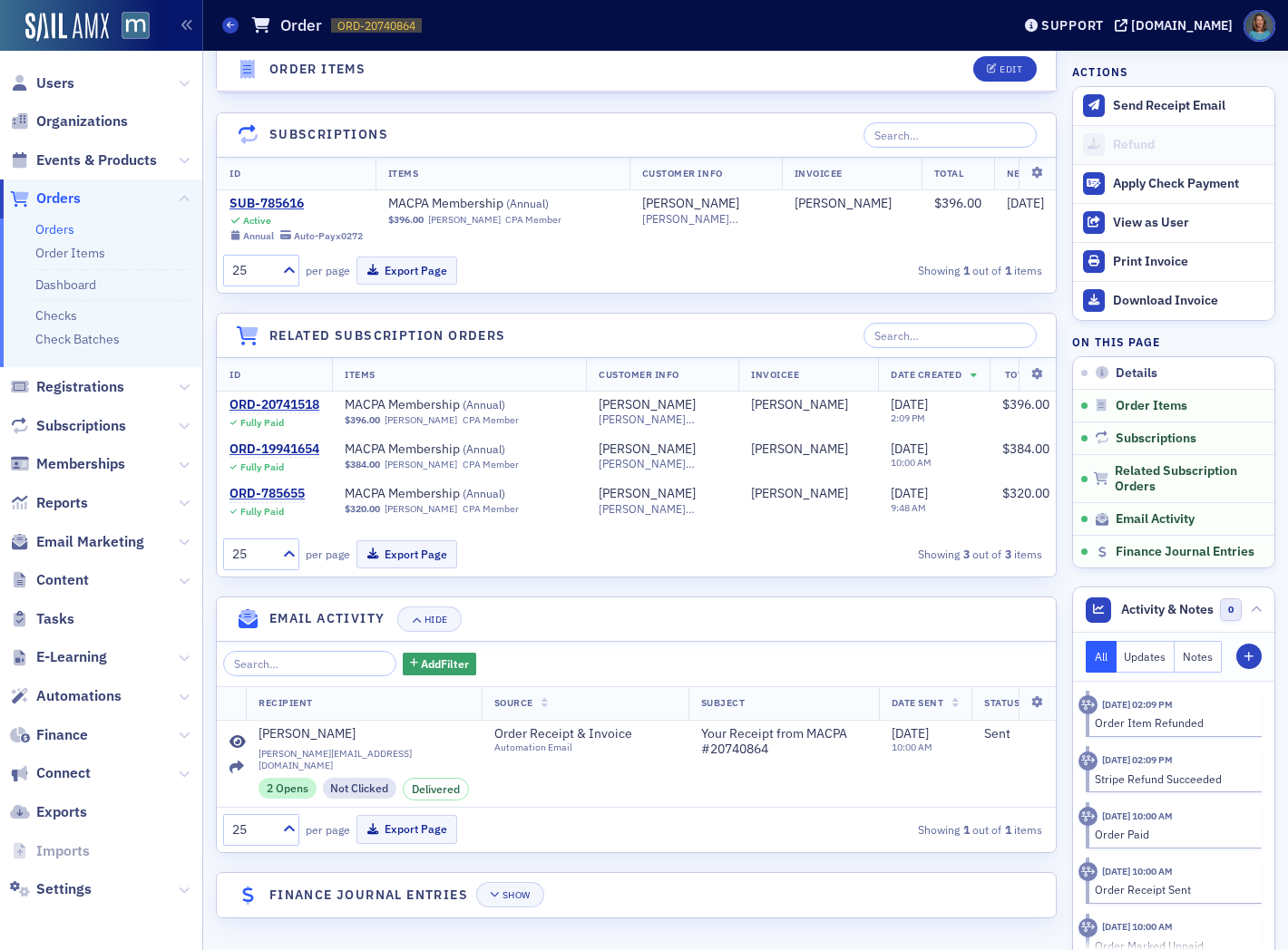
scroll to position [1373, 0]
click at [483, 893] on button "Show" at bounding box center [510, 895] width 69 height 25
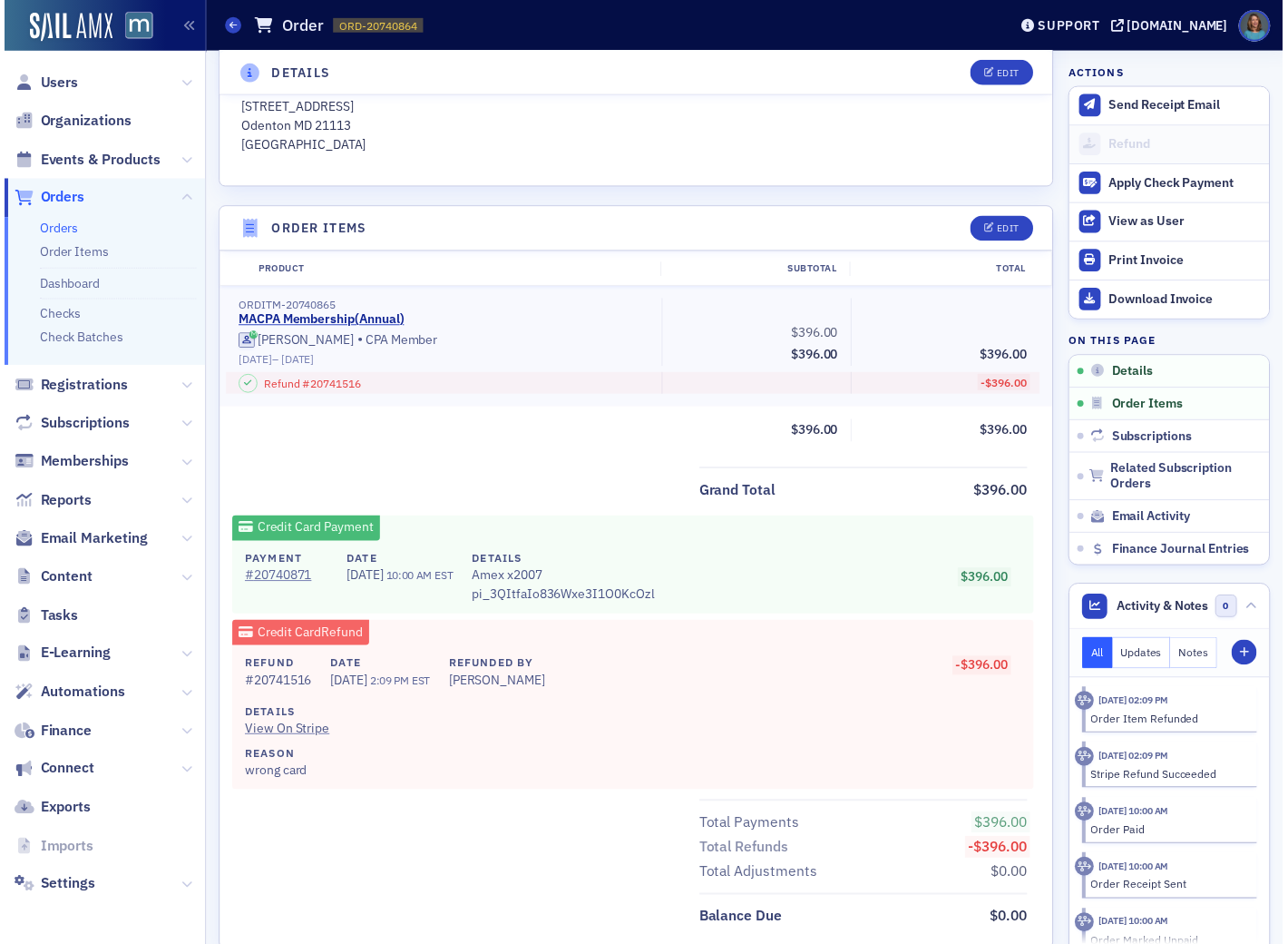
scroll to position [459, 0]
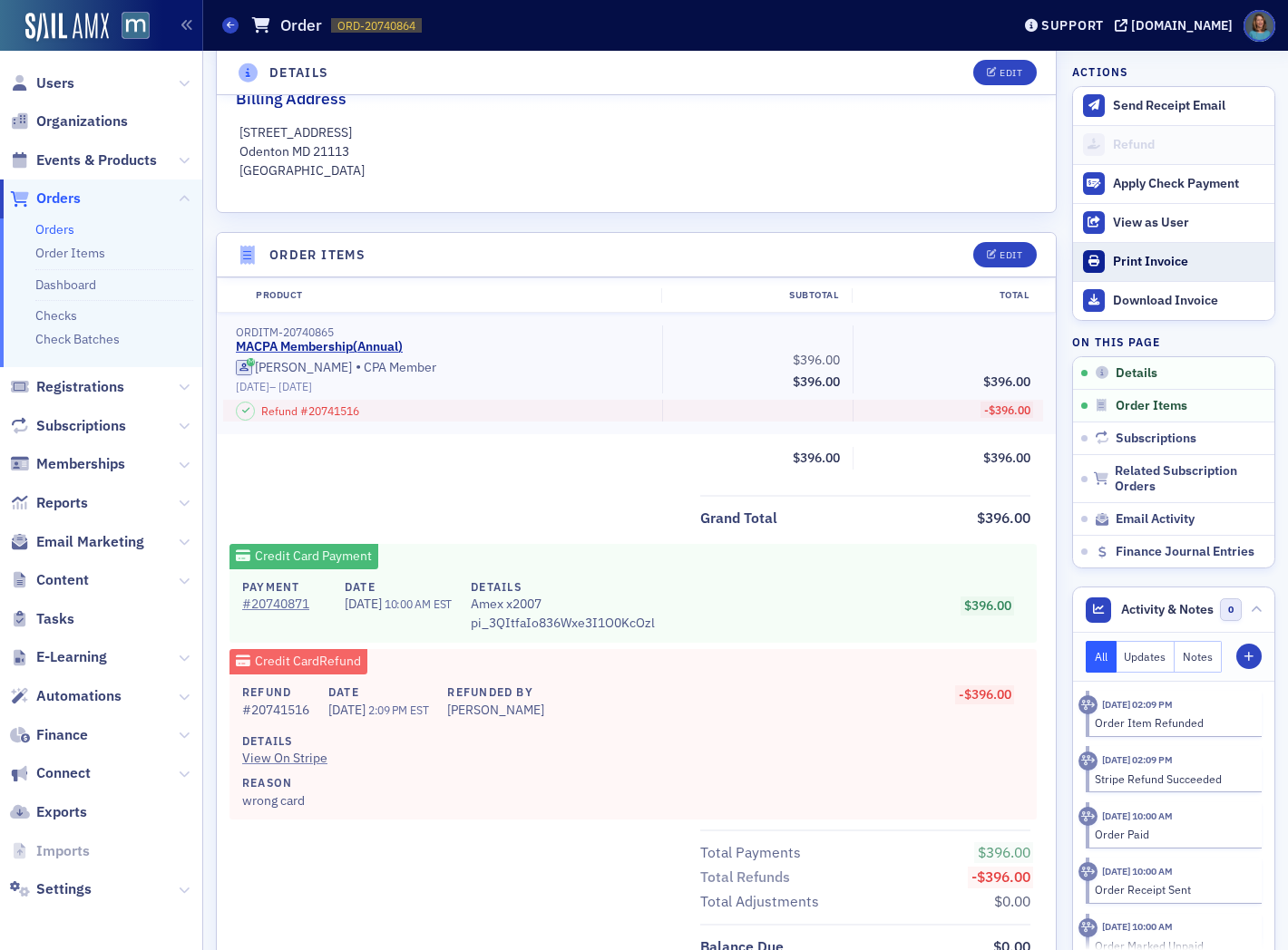
click at [1137, 263] on div "Print Invoice" at bounding box center [1190, 261] width 152 height 16
